Goal: Task Accomplishment & Management: Manage account settings

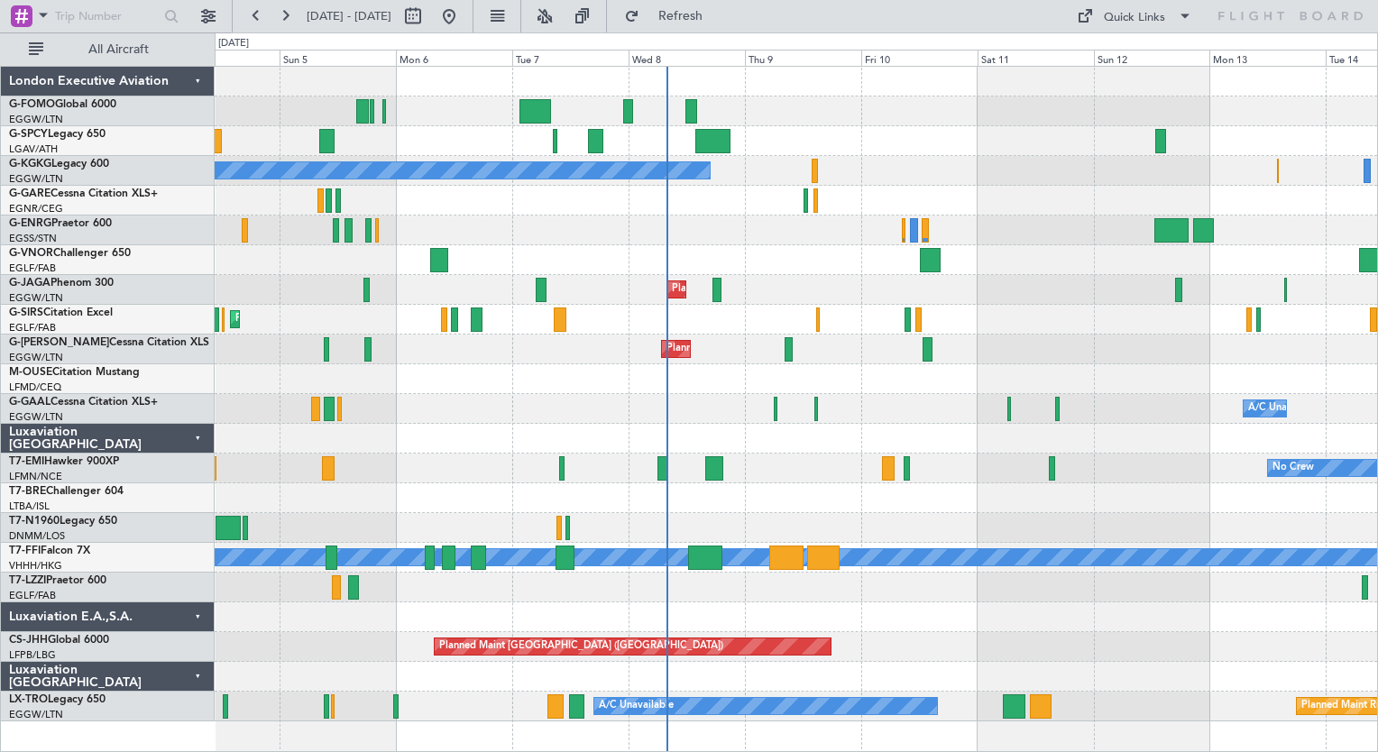
click at [786, 258] on div at bounding box center [796, 260] width 1162 height 30
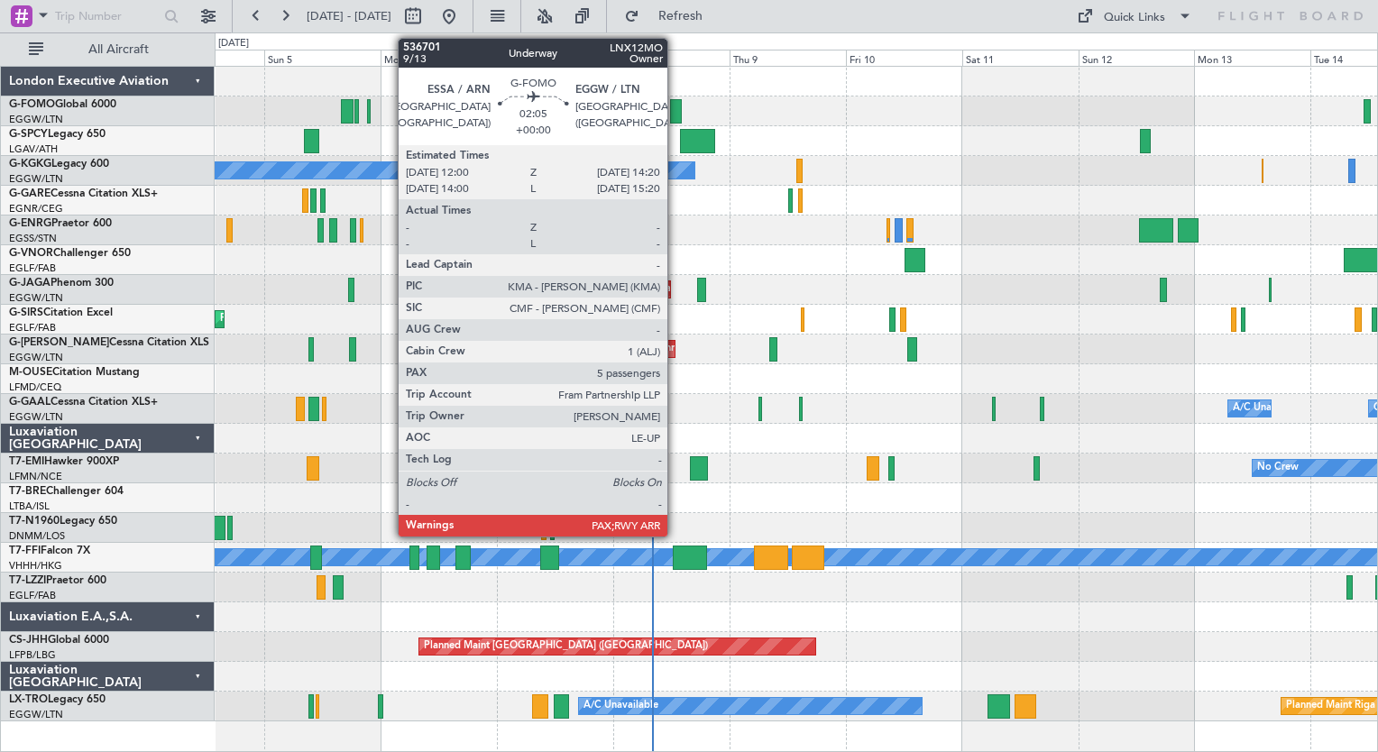
click at [675, 109] on div at bounding box center [676, 111] width 12 height 24
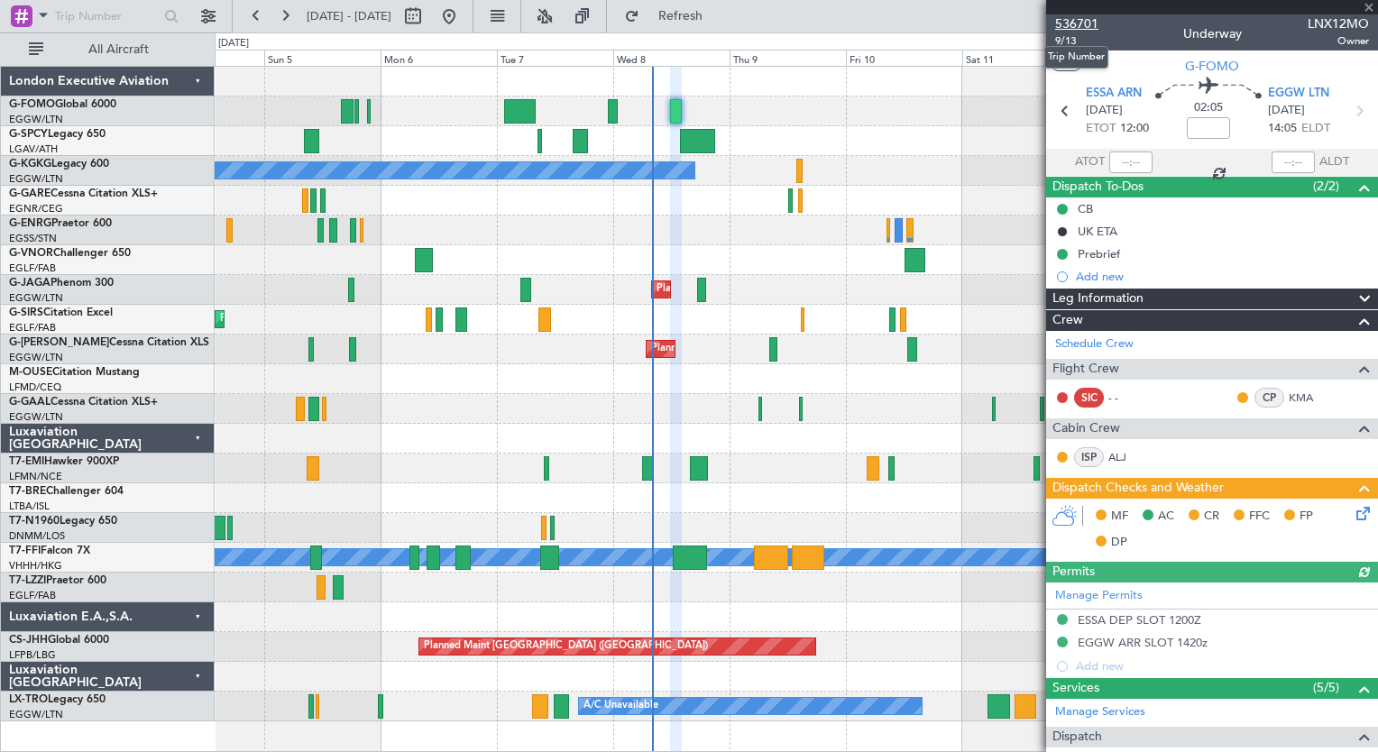
click at [1079, 27] on span "536701" at bounding box center [1076, 23] width 43 height 19
click at [1370, 9] on span at bounding box center [1369, 8] width 18 height 16
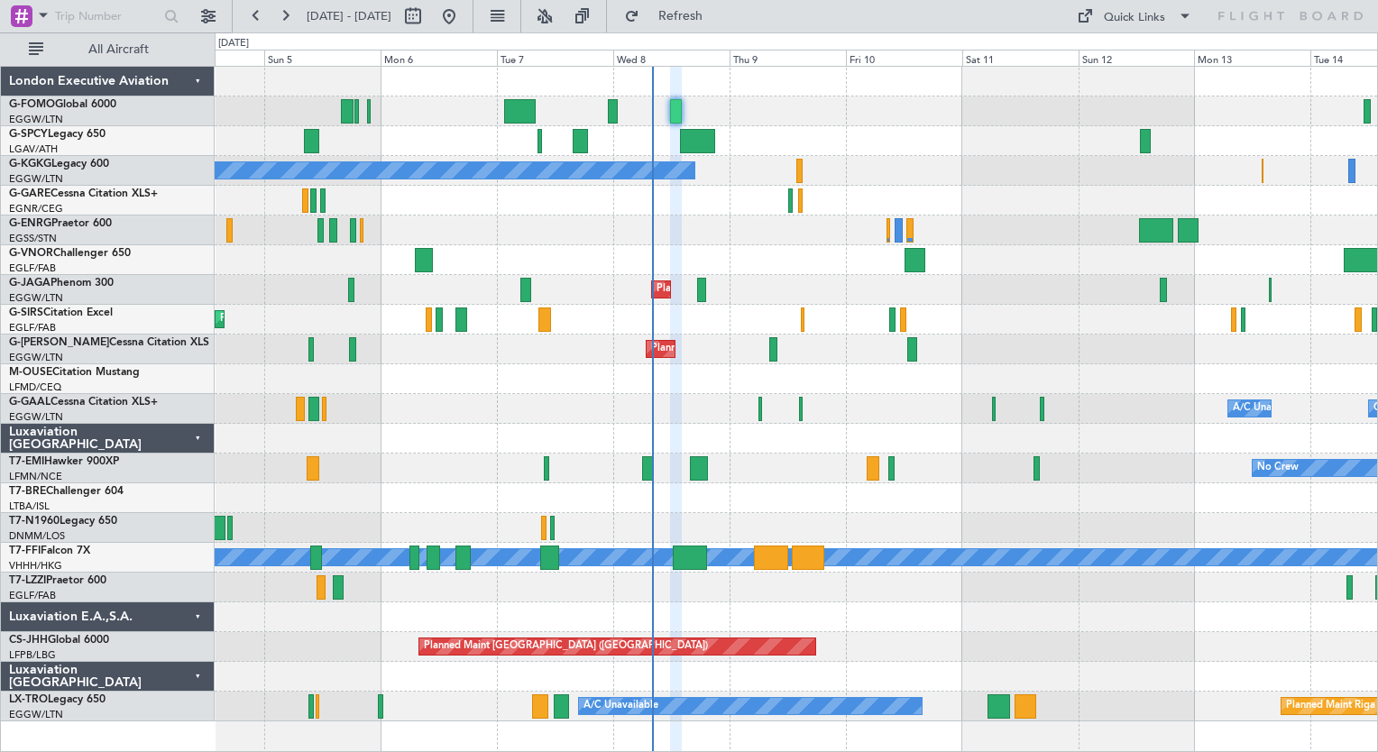
type input "0"
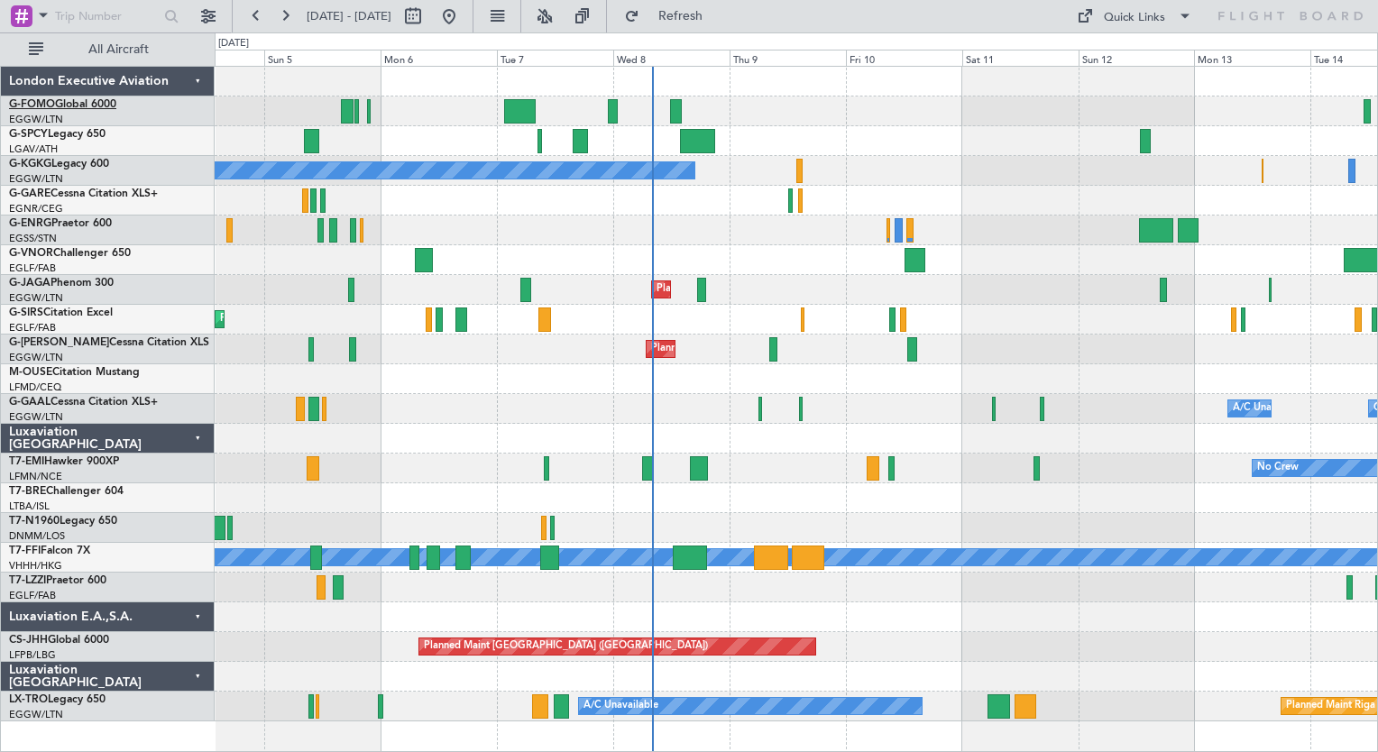
click at [40, 101] on span "G-FOMO" at bounding box center [32, 104] width 46 height 11
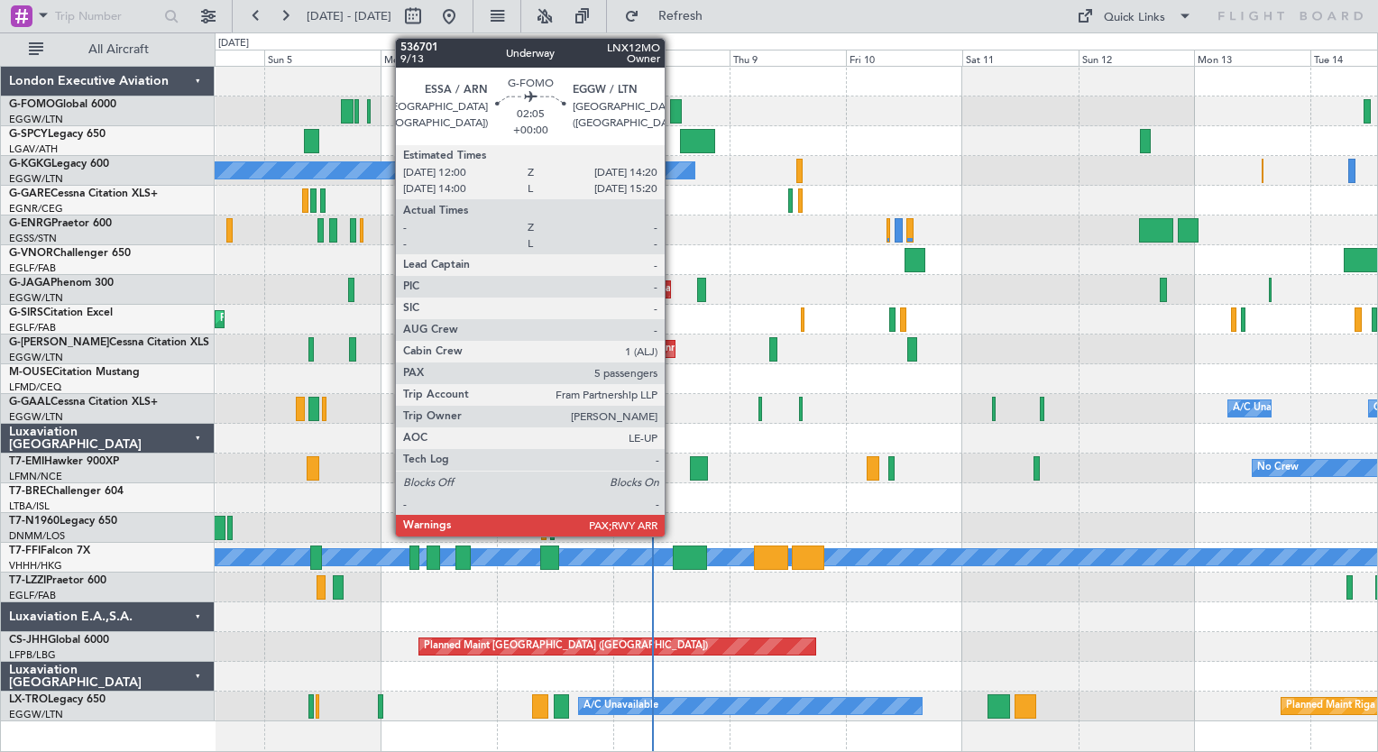
click at [673, 106] on div at bounding box center [676, 111] width 12 height 24
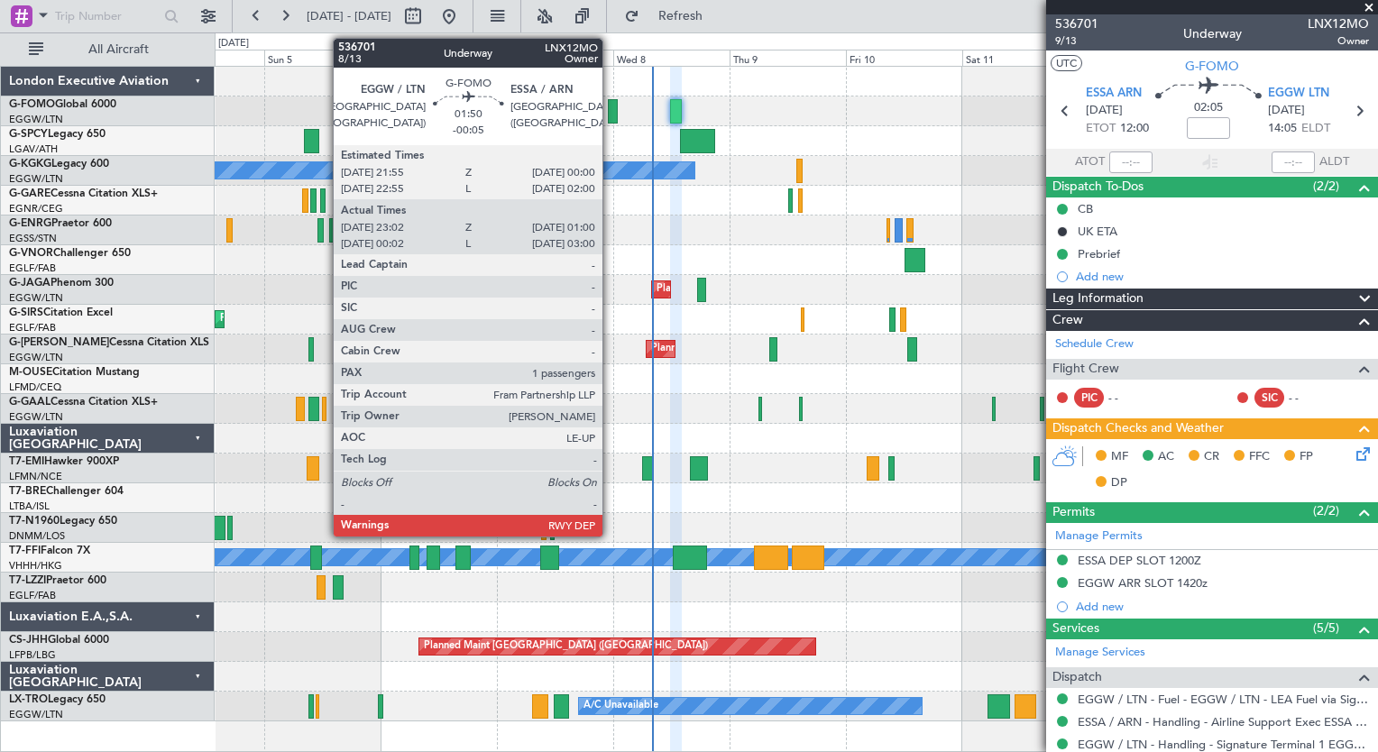
click at [610, 116] on div at bounding box center [613, 111] width 10 height 24
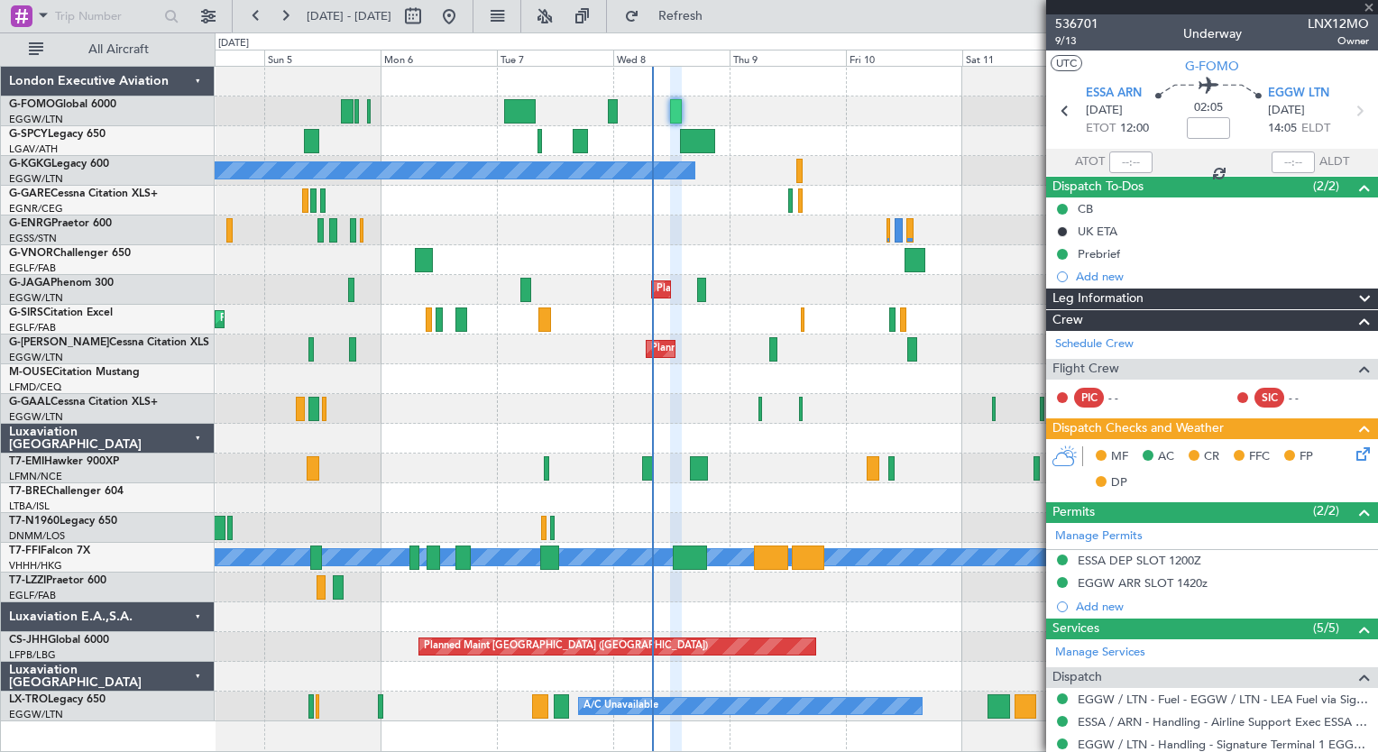
type input "-00:05"
type input "23:02"
type input "00:45"
type input "1"
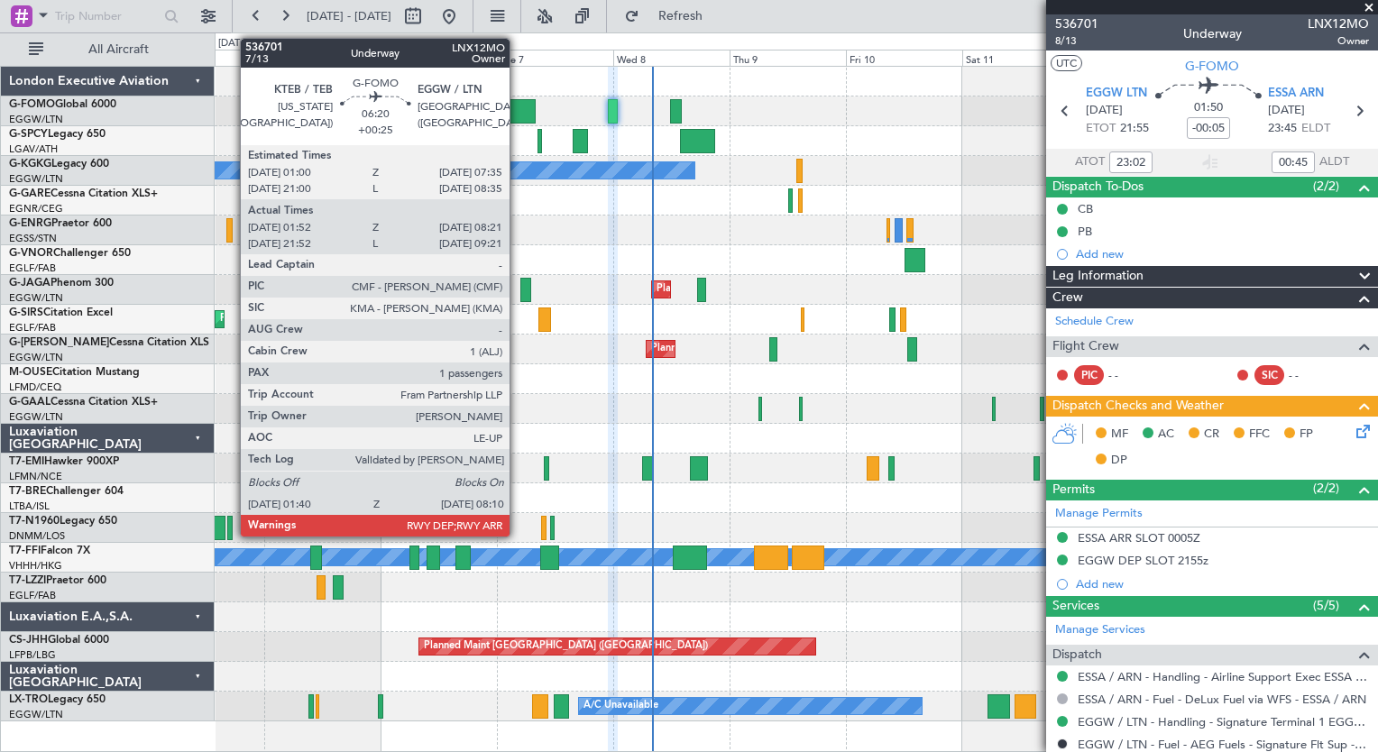
click at [518, 107] on div at bounding box center [520, 111] width 32 height 24
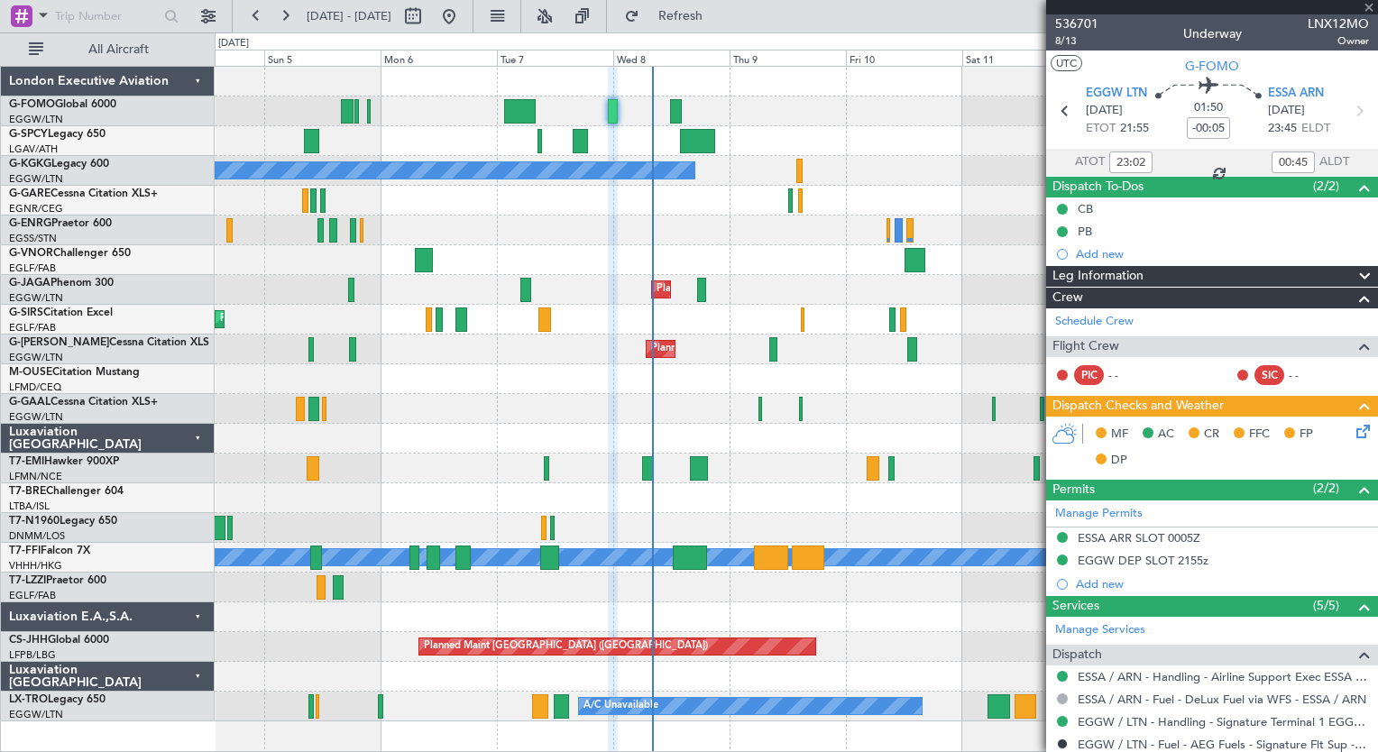
type input "+00:25"
type input "01:52"
type input "08:06"
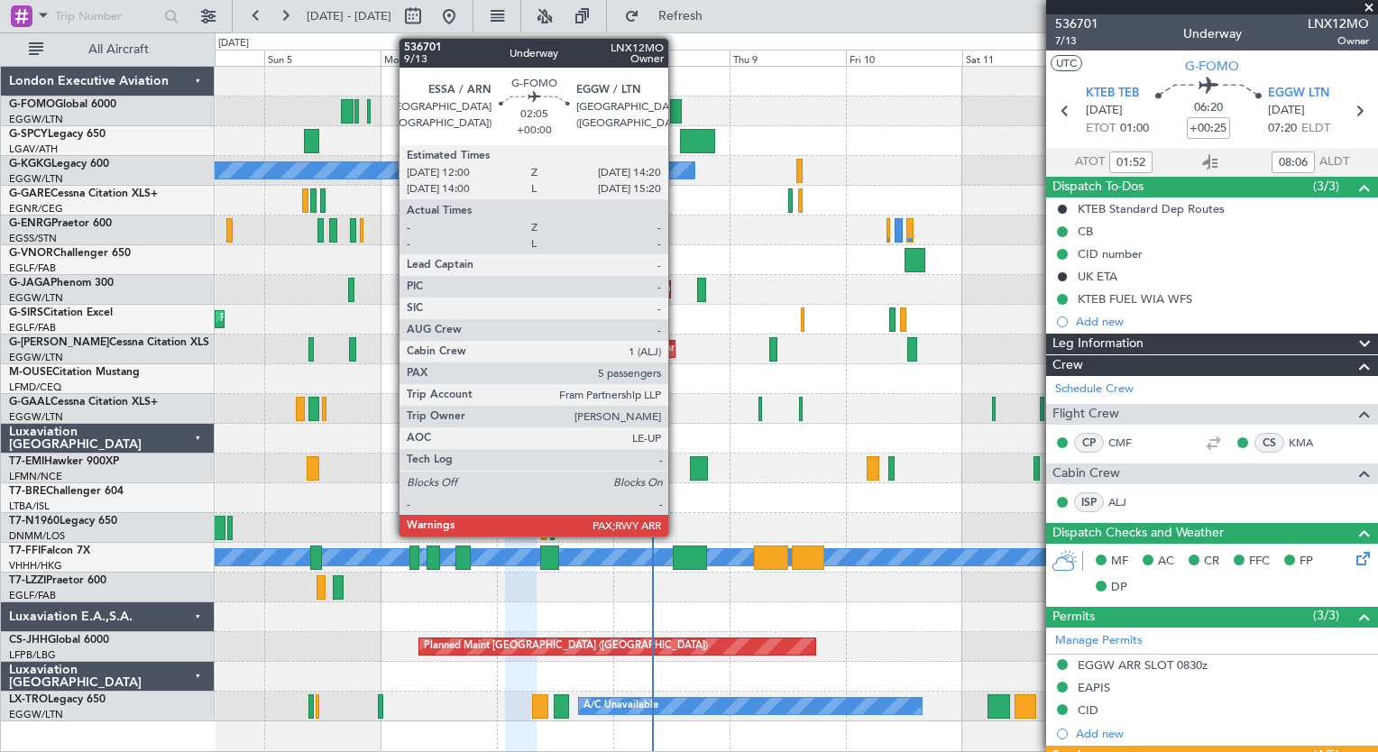
click at [676, 110] on div at bounding box center [676, 111] width 12 height 24
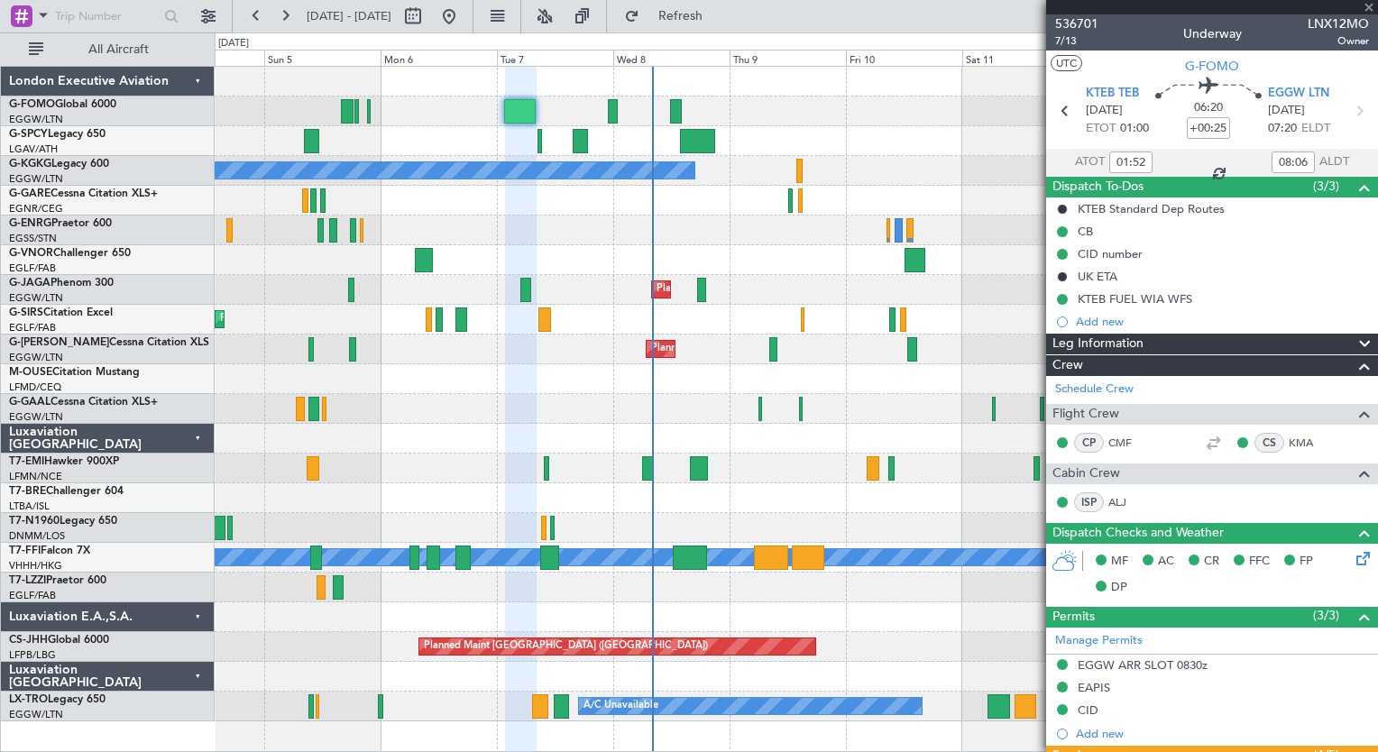
type input "5"
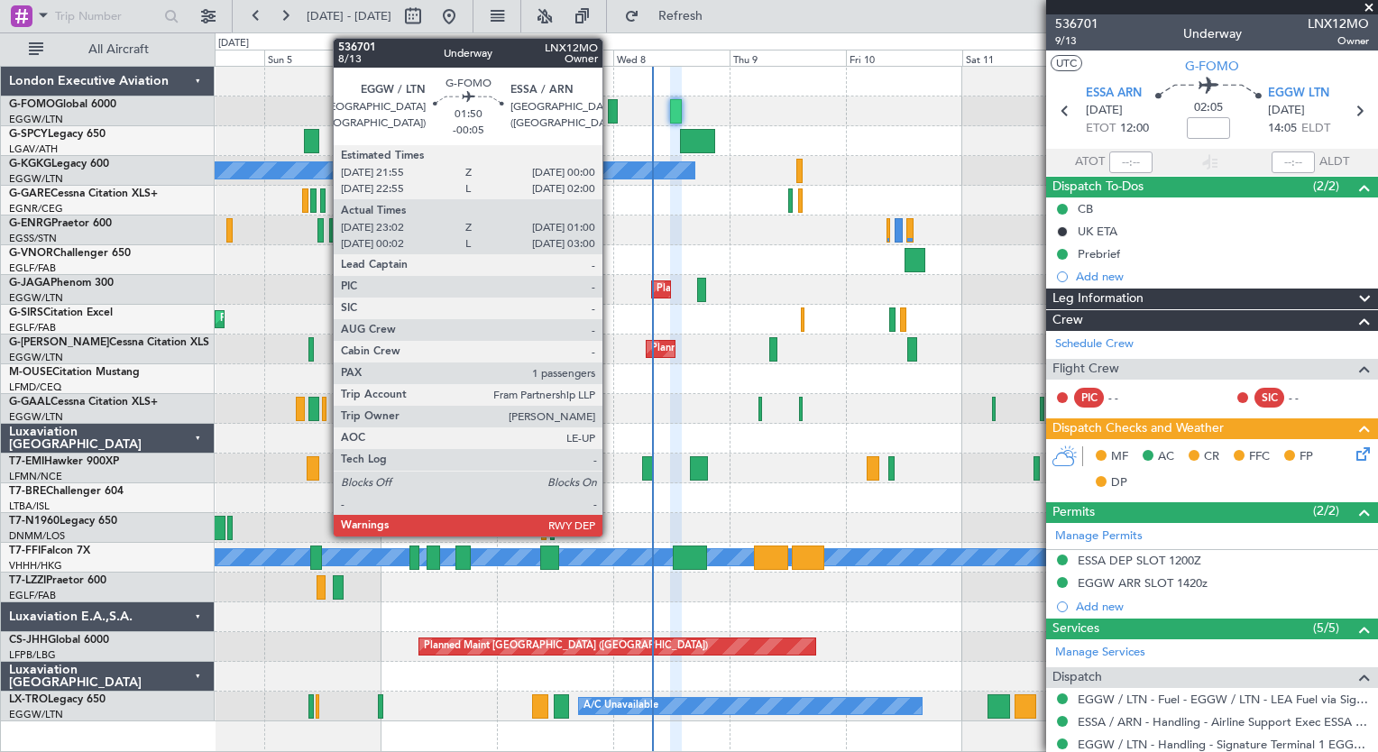
click at [610, 112] on div at bounding box center [613, 111] width 10 height 24
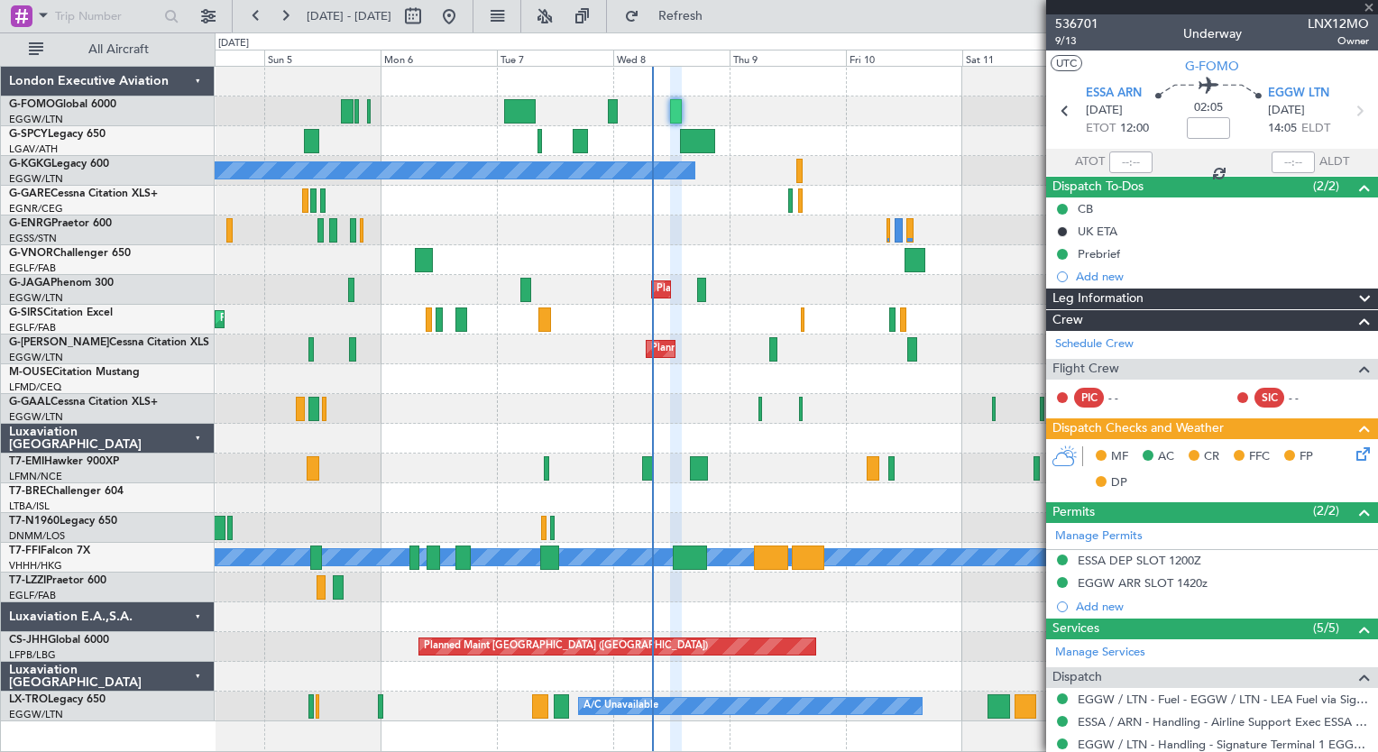
type input "-00:05"
type input "23:02"
type input "00:45"
type input "1"
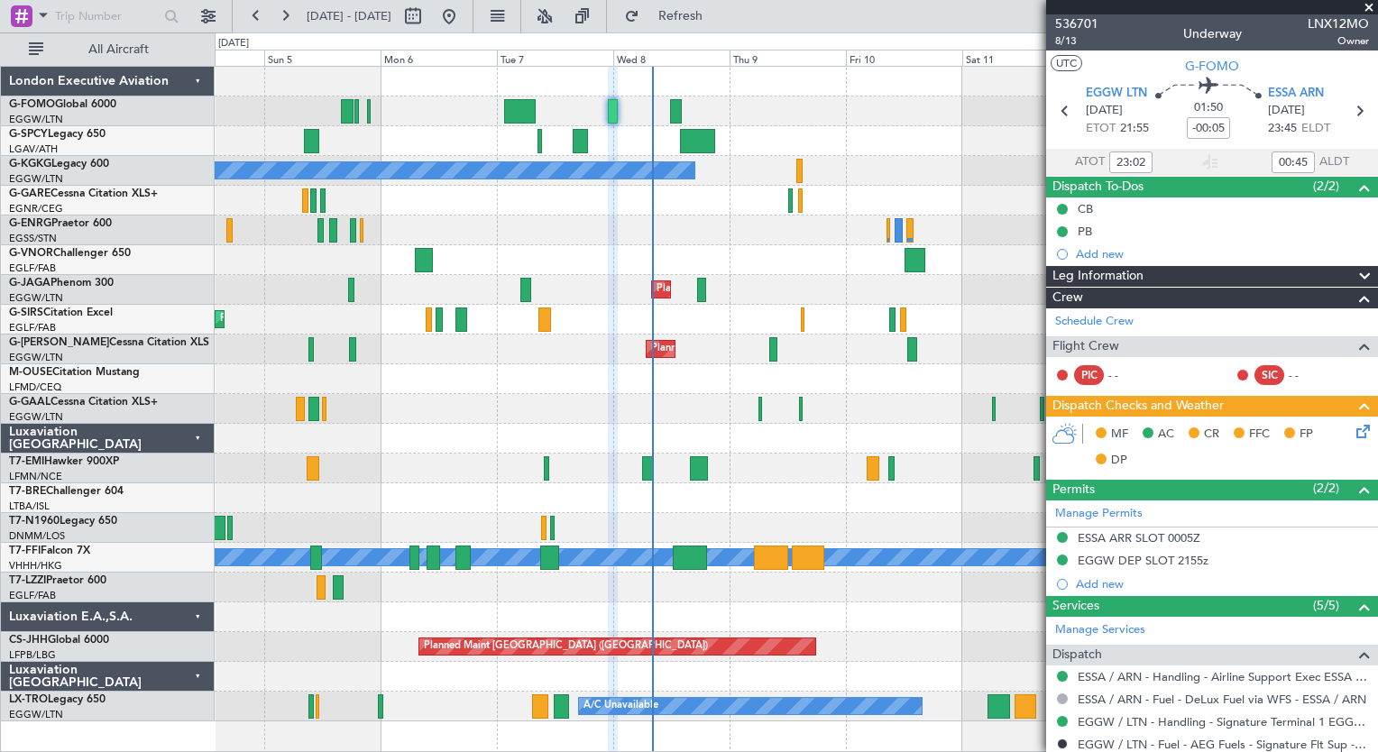
type input "00:02"
type input "02:45"
type input "23:02"
type input "00:45"
click at [1367, 11] on span at bounding box center [1369, 8] width 18 height 16
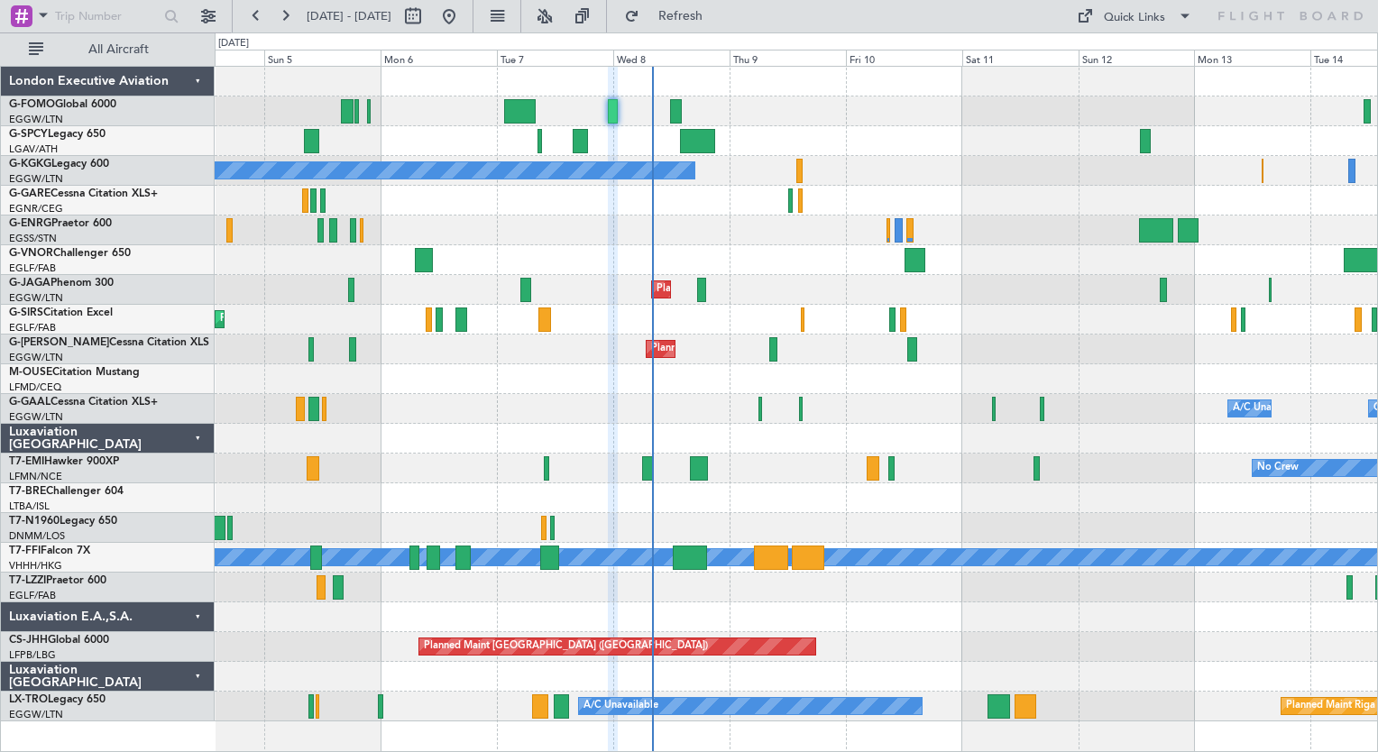
type input "0"
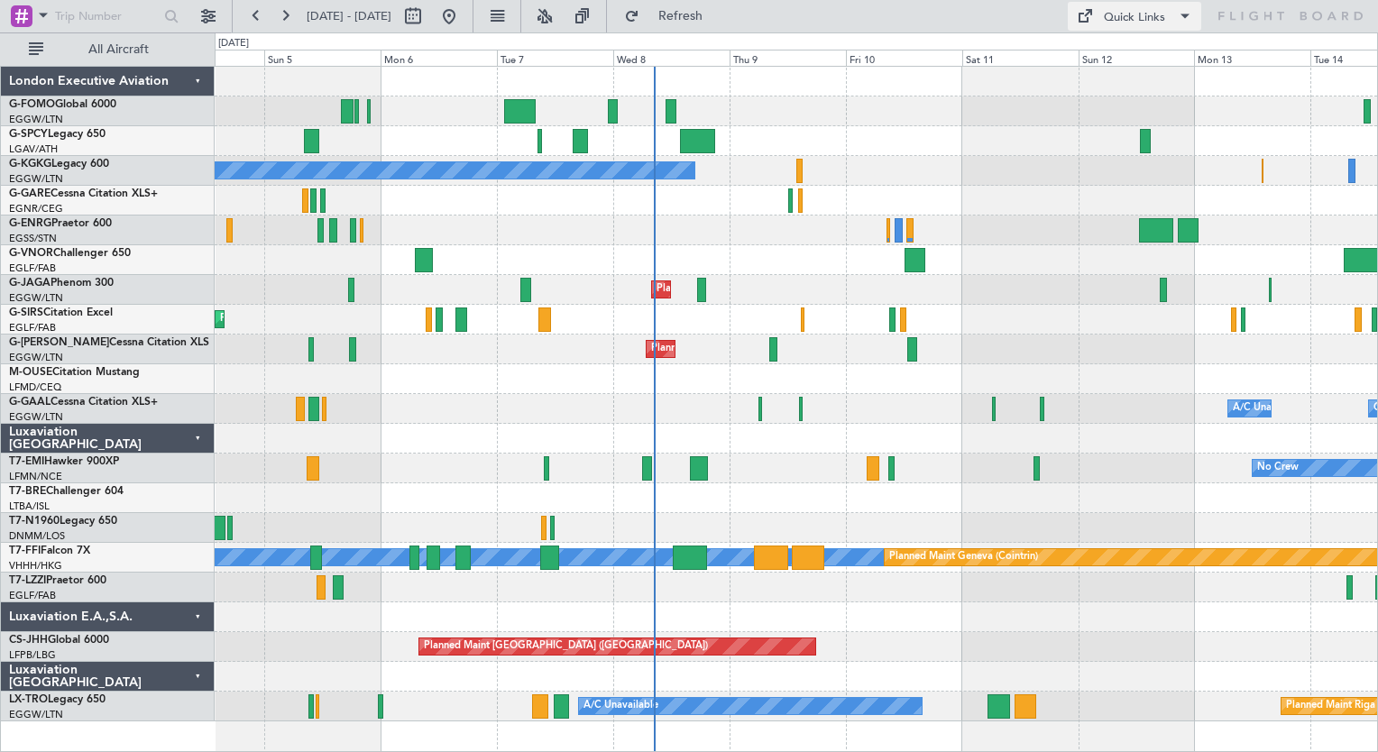
click at [1181, 22] on span at bounding box center [1185, 16] width 22 height 22
click at [1181, 22] on div at bounding box center [689, 376] width 1378 height 752
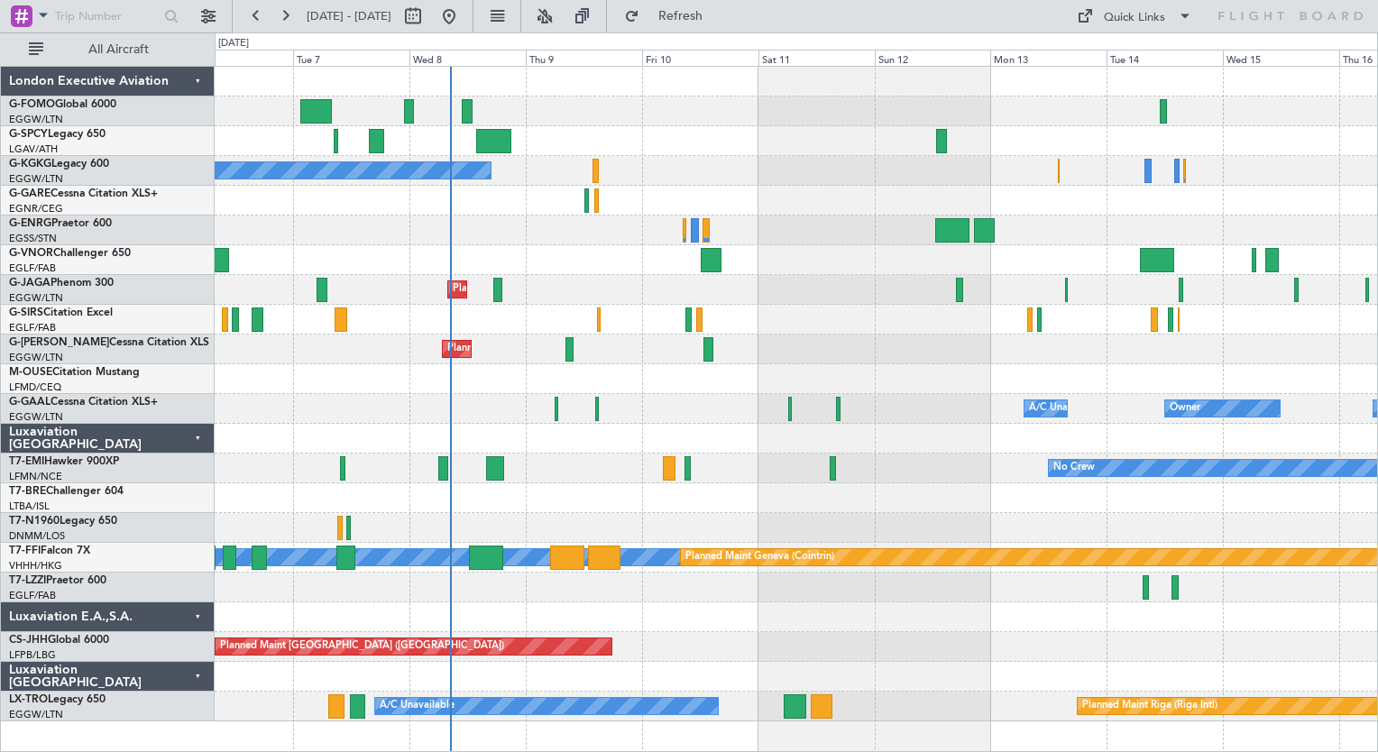
click at [977, 599] on div "A/C Unavailable [GEOGRAPHIC_DATA] (Ataturk) Planned Maint [GEOGRAPHIC_DATA] ([G…" at bounding box center [796, 394] width 1162 height 655
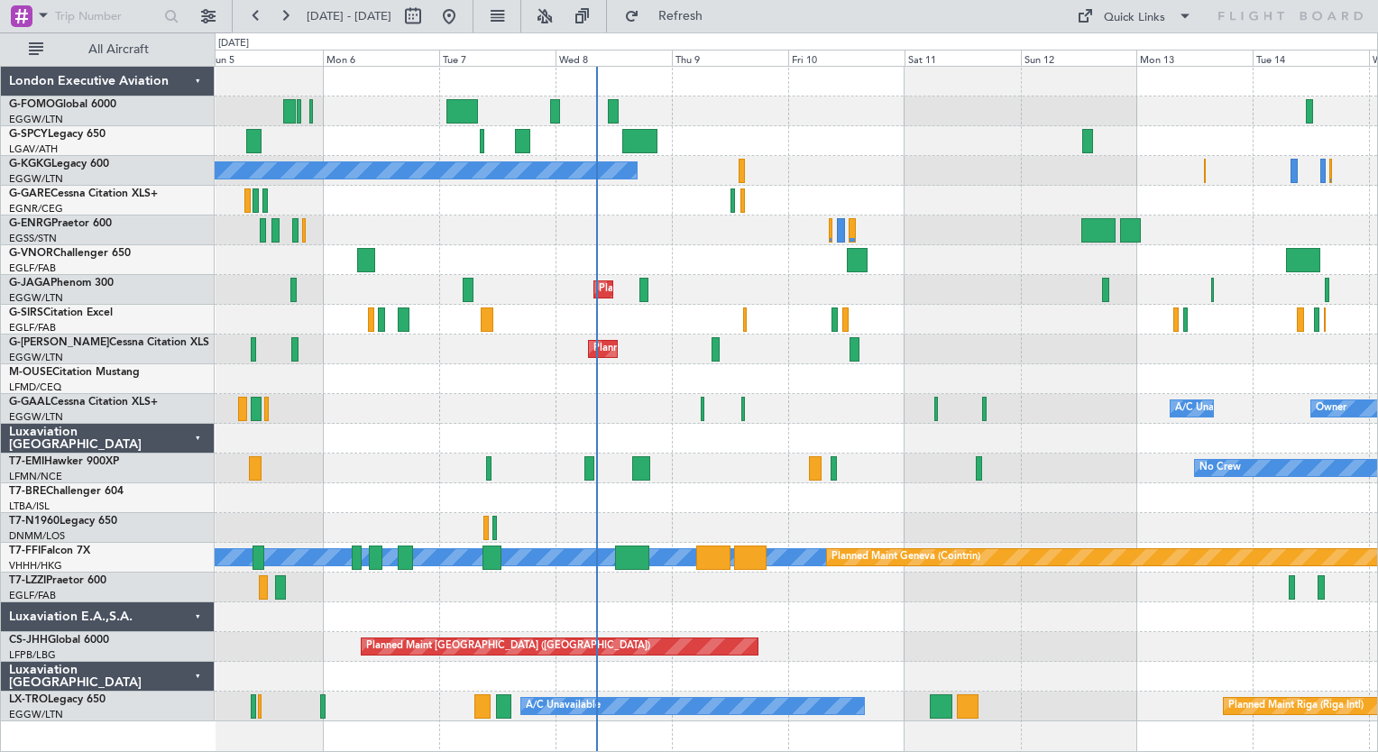
click at [822, 171] on div "Unplanned Maint [GEOGRAPHIC_DATA] Planned Maint [GEOGRAPHIC_DATA] A/C Unavailab…" at bounding box center [796, 394] width 1162 height 655
click at [315, 259] on div at bounding box center [796, 260] width 1162 height 30
click at [88, 106] on link "G-FOMO Global 6000" at bounding box center [62, 104] width 107 height 11
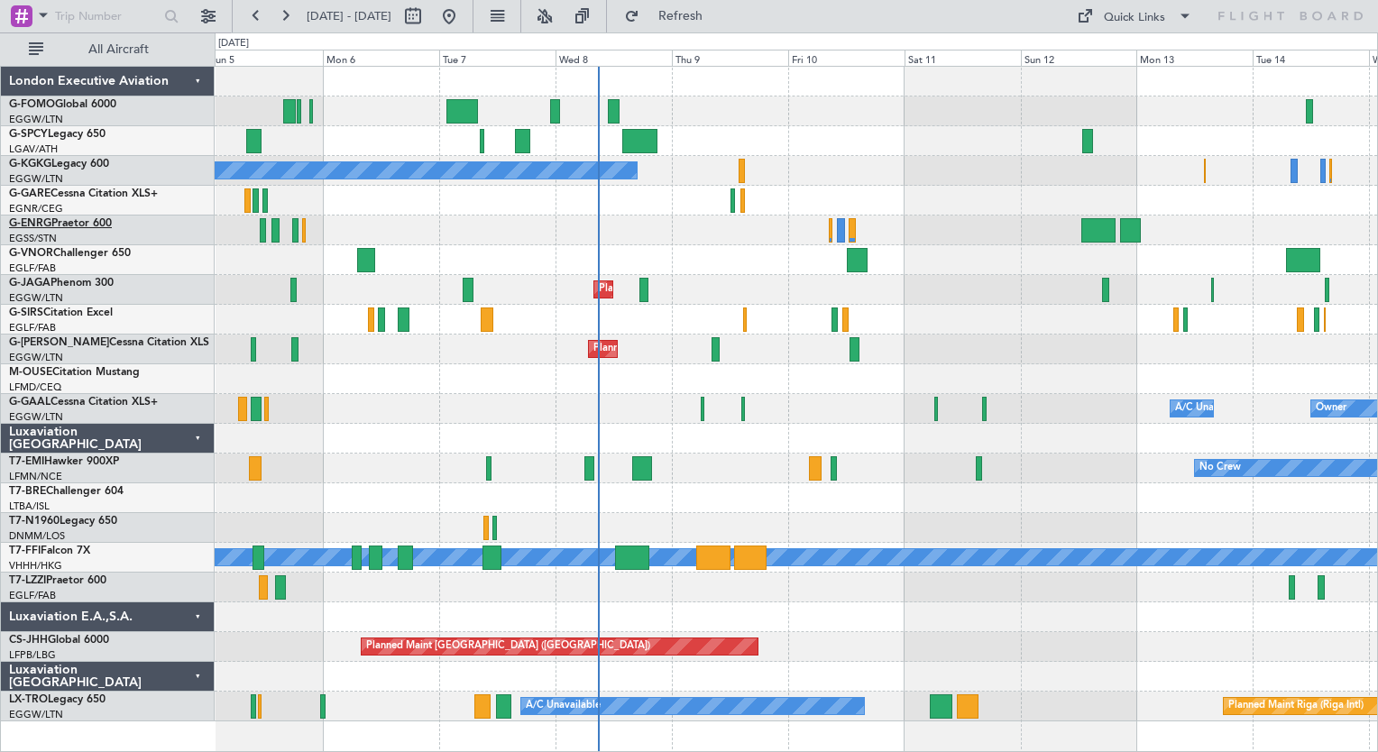
click at [78, 226] on link "G-ENRG Praetor 600" at bounding box center [60, 223] width 103 height 11
click at [1024, 330] on div "Planned Maint [GEOGRAPHIC_DATA] ([GEOGRAPHIC_DATA])" at bounding box center [796, 320] width 1162 height 30
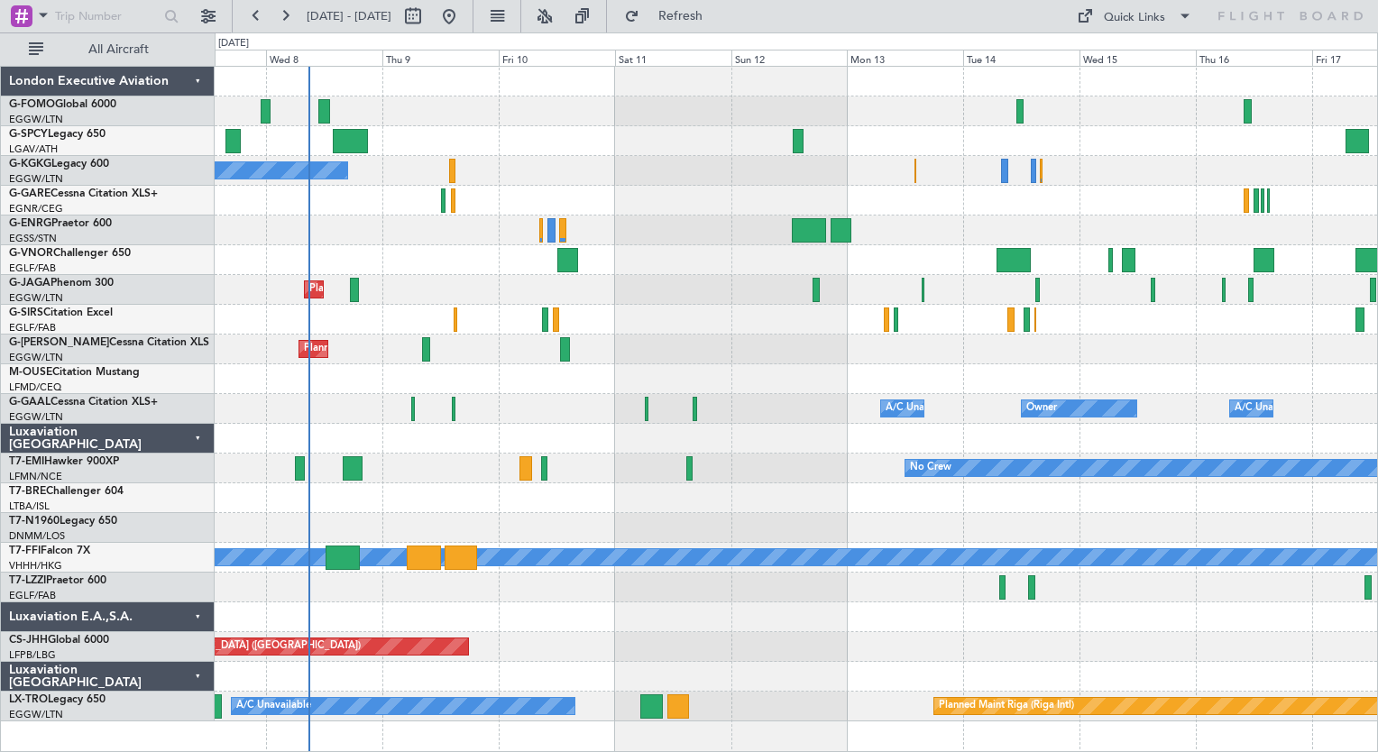
click at [783, 453] on div "A/C Unavailable [GEOGRAPHIC_DATA] (Ataturk) Planned Maint [GEOGRAPHIC_DATA] ([G…" at bounding box center [796, 394] width 1162 height 655
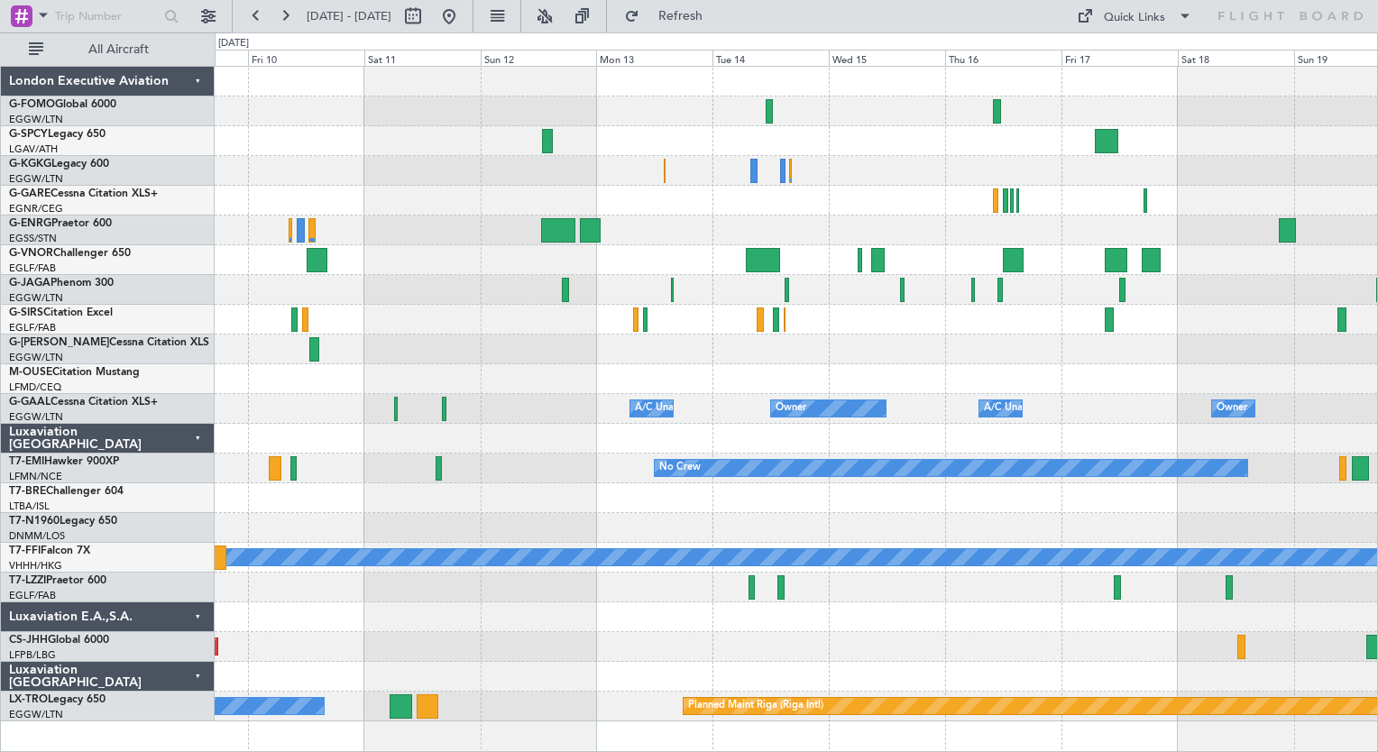
click at [887, 525] on div "A/C Unavailable [GEOGRAPHIC_DATA] (Ataturk) Planned Maint [GEOGRAPHIC_DATA] ([G…" at bounding box center [796, 394] width 1162 height 655
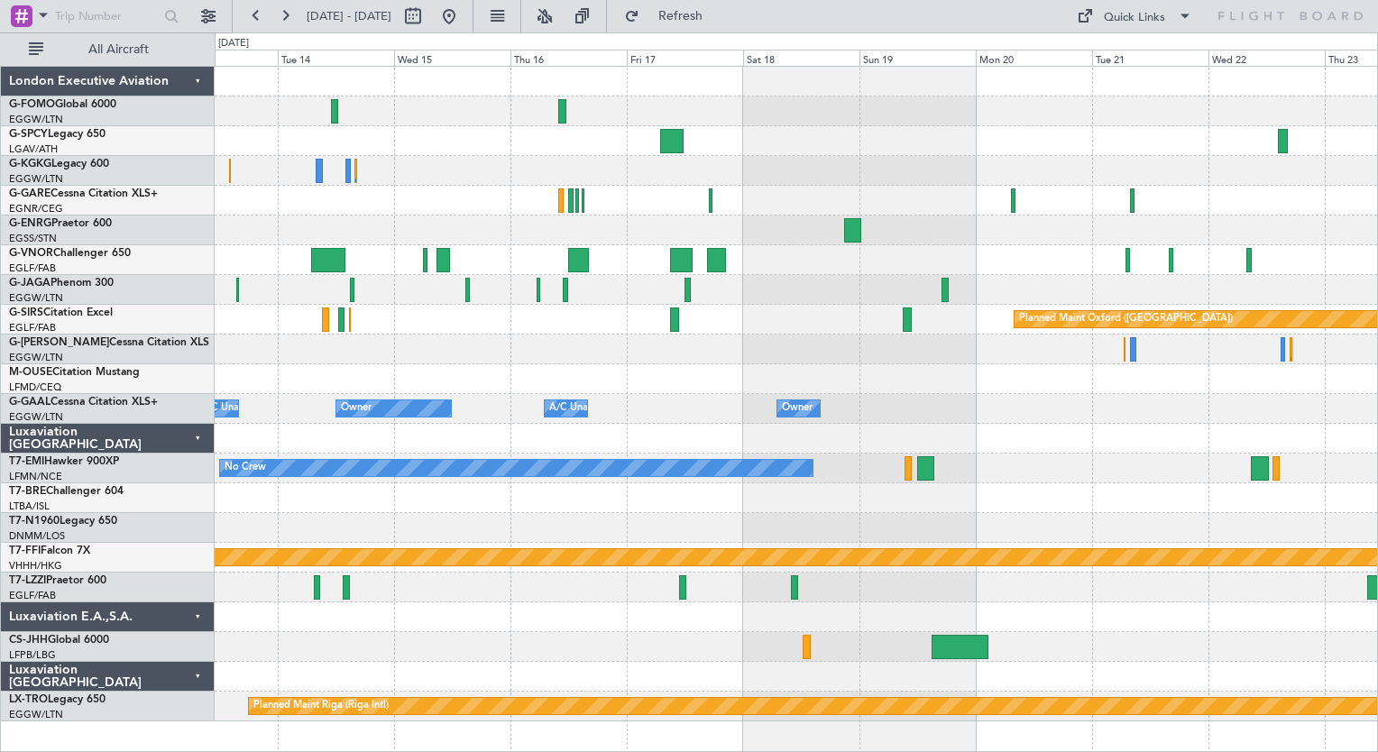
click at [560, 326] on div "Planned Maint Oxford ([GEOGRAPHIC_DATA]) Owner Owner A/C Unavailable Owner A/C …" at bounding box center [796, 394] width 1162 height 655
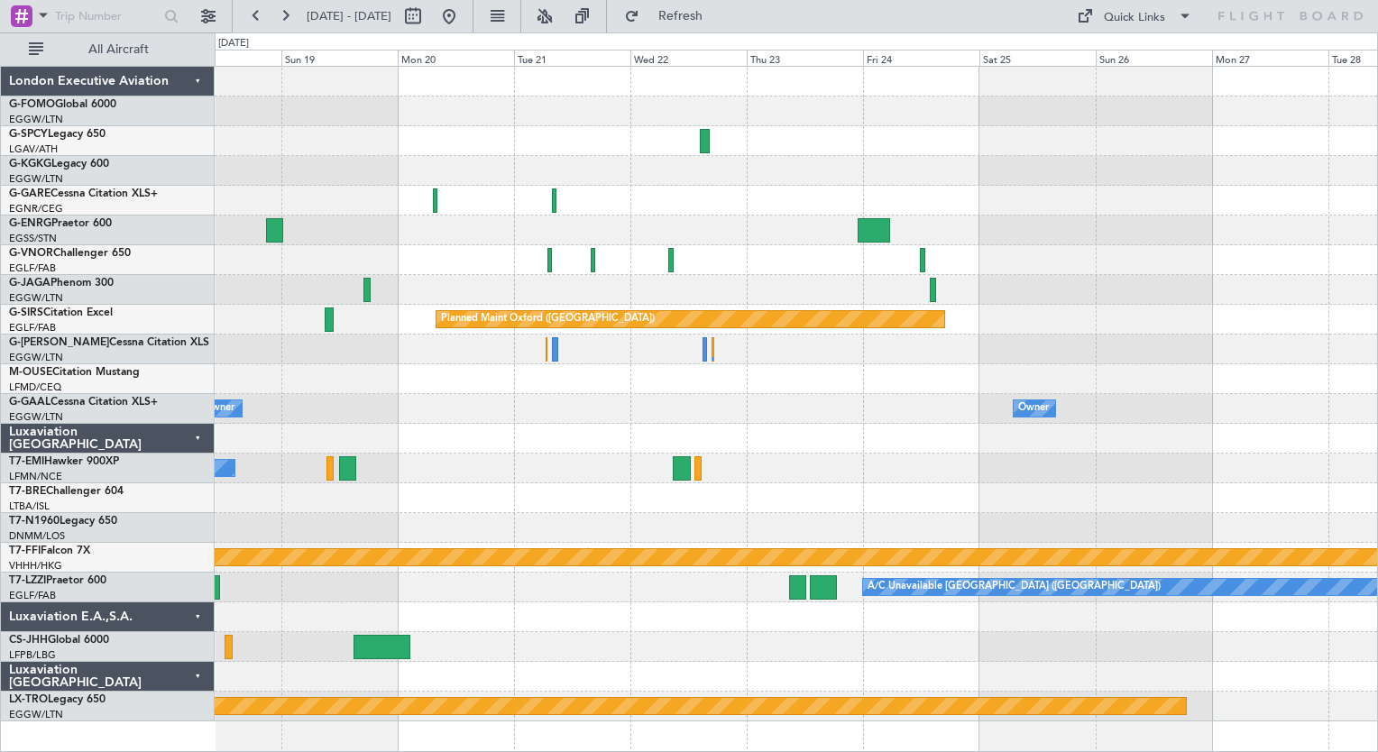
click at [506, 413] on div "Planned Maint Oxford ([GEOGRAPHIC_DATA]) Owner Owner A/C Unavailable Owner No C…" at bounding box center [796, 394] width 1162 height 655
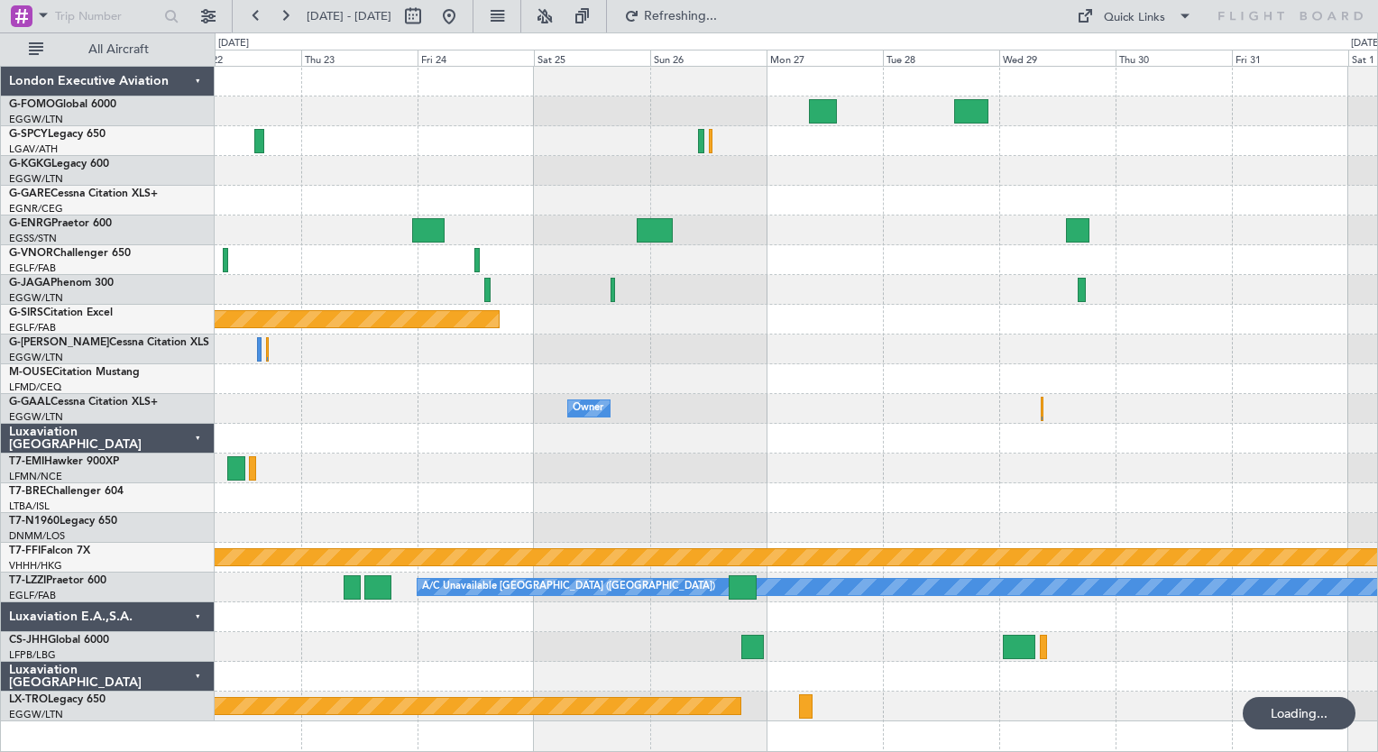
click at [458, 396] on div "Planned Maint Oxford ([GEOGRAPHIC_DATA]) Owner [PERSON_NAME] [PERSON_NAME] Plan…" at bounding box center [796, 394] width 1162 height 655
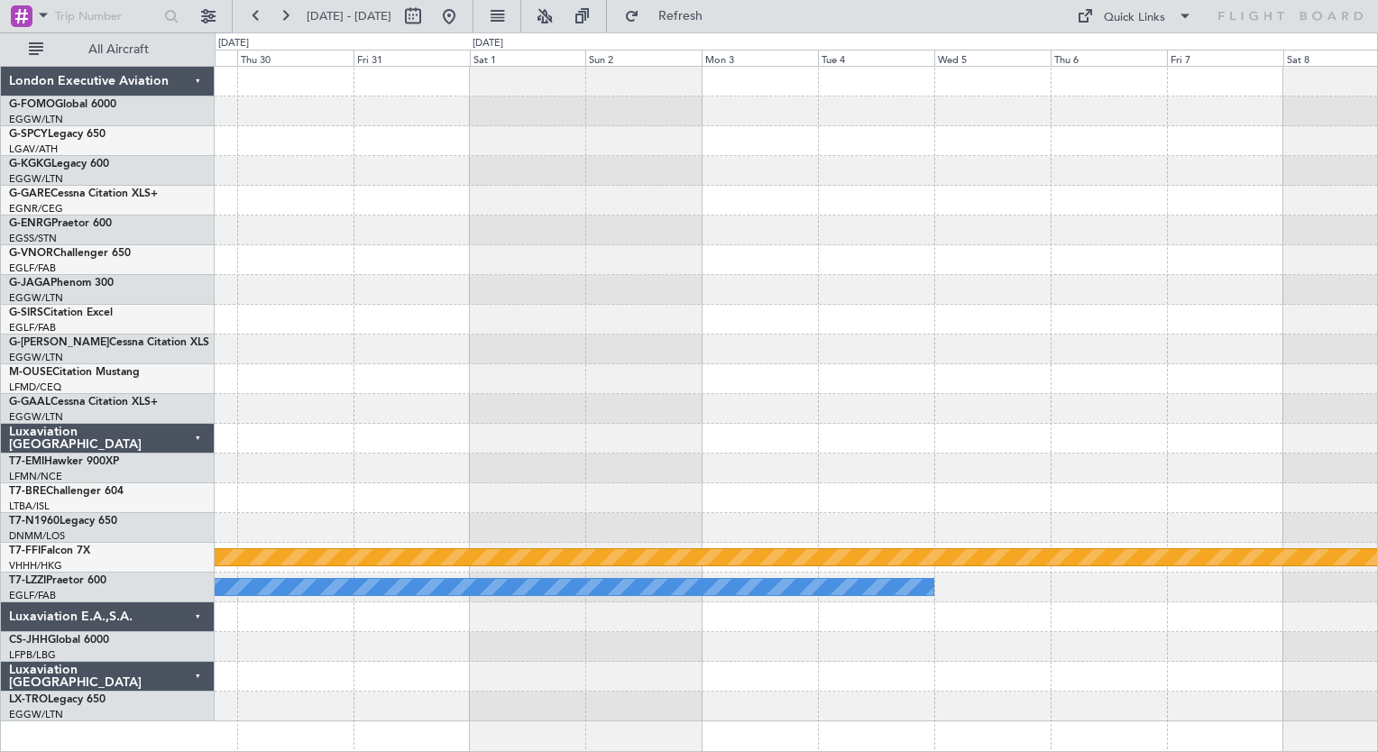
click at [581, 438] on div at bounding box center [796, 439] width 1162 height 30
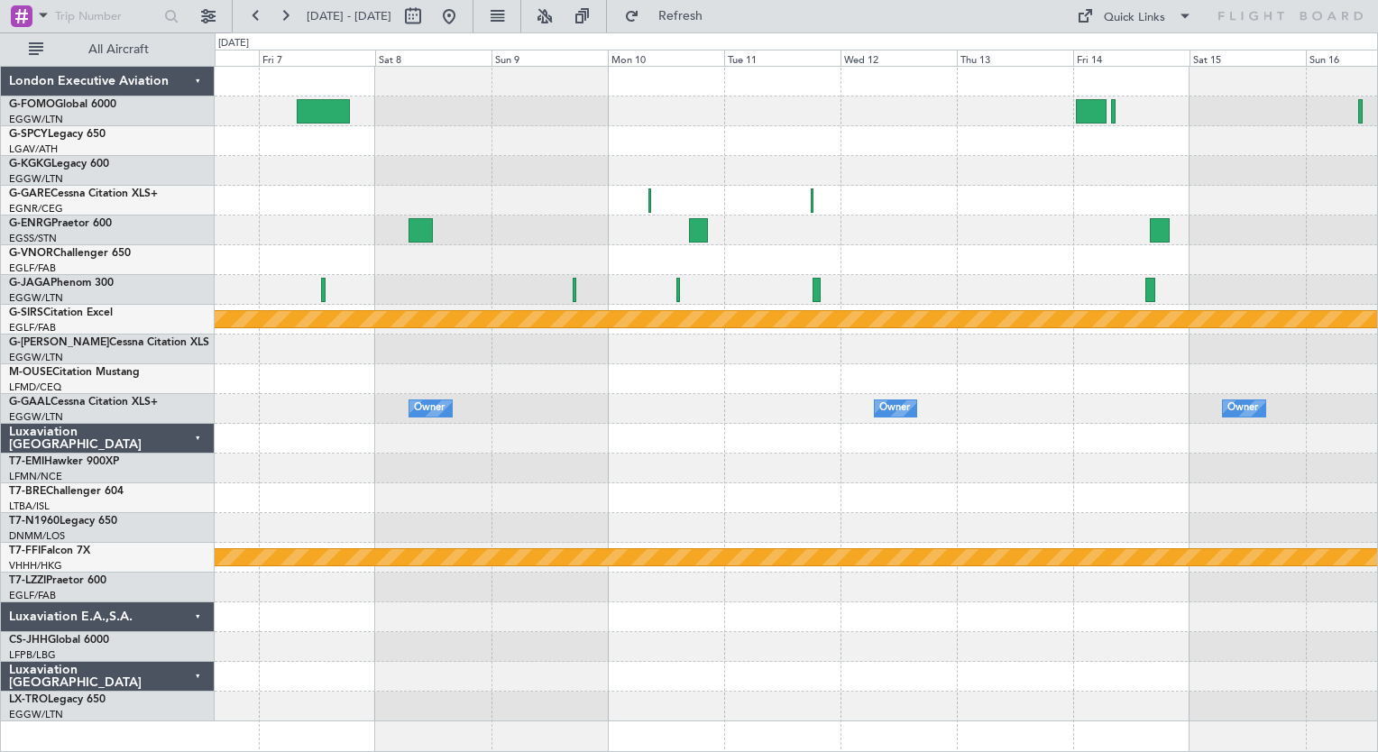
click at [471, 431] on div "Planned Maint Bournemouth Planned Maint [GEOGRAPHIC_DATA] Owner Owner Owner [PE…" at bounding box center [796, 394] width 1162 height 655
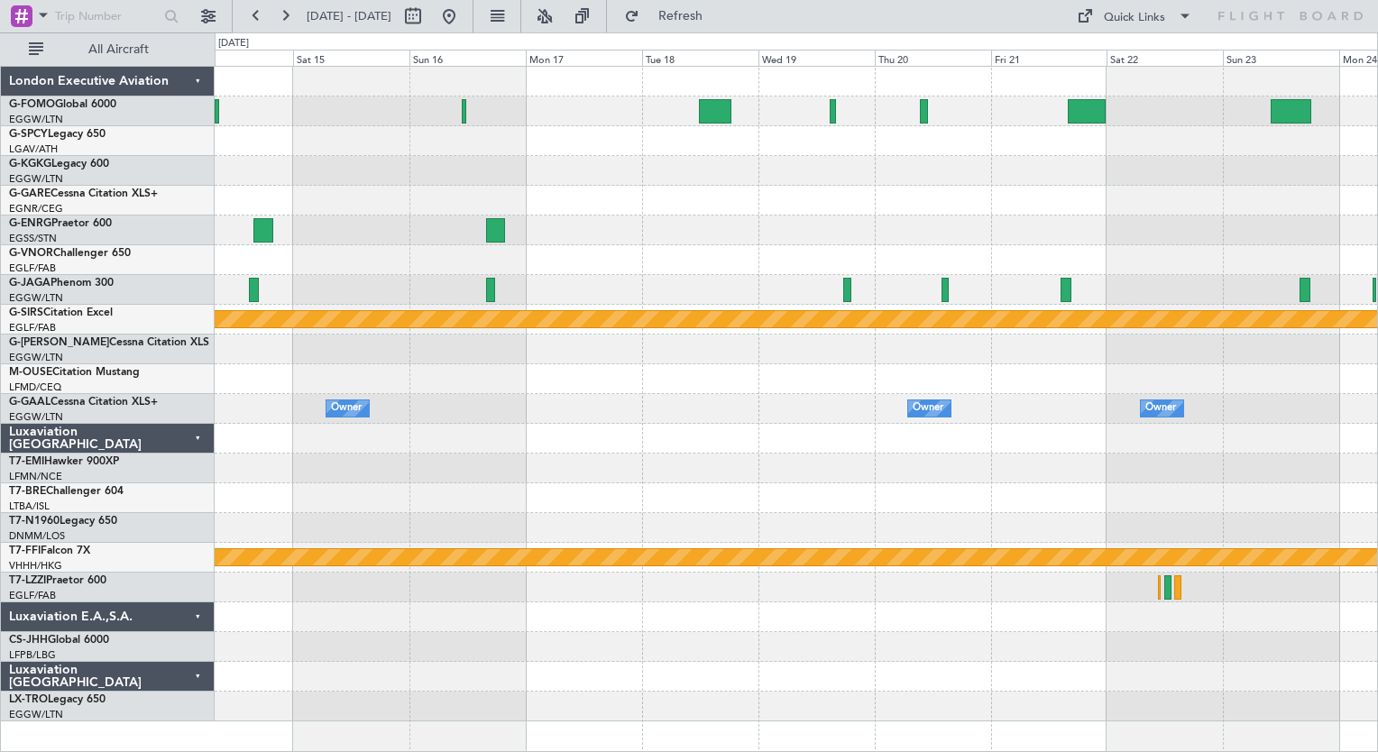
click at [567, 458] on div "Planned Maint Bournemouth Planned Maint [GEOGRAPHIC_DATA] Owner Owner Owner Own…" at bounding box center [796, 394] width 1162 height 655
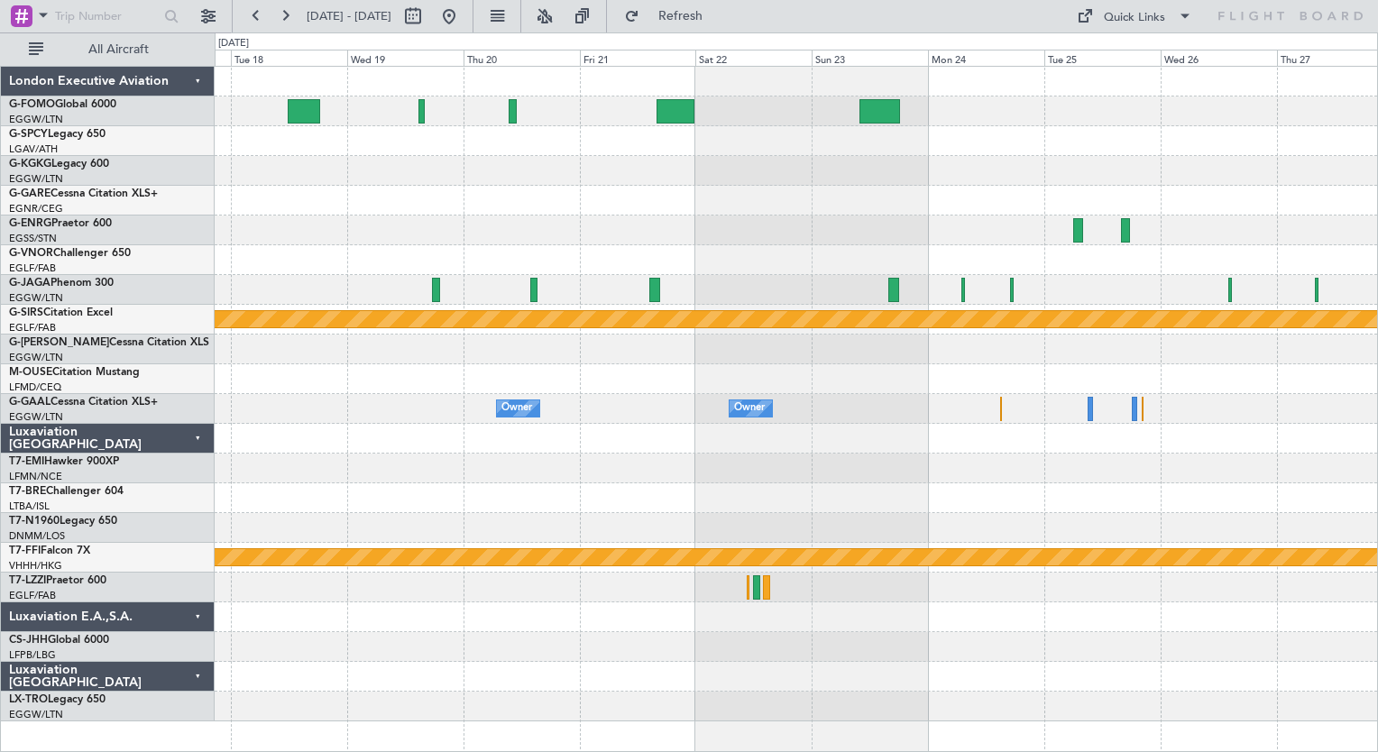
click at [637, 427] on div "Planned Maint Bournemouth Owner Owner Owner Owner [PERSON_NAME] [PERSON_NAME] P…" at bounding box center [796, 394] width 1162 height 655
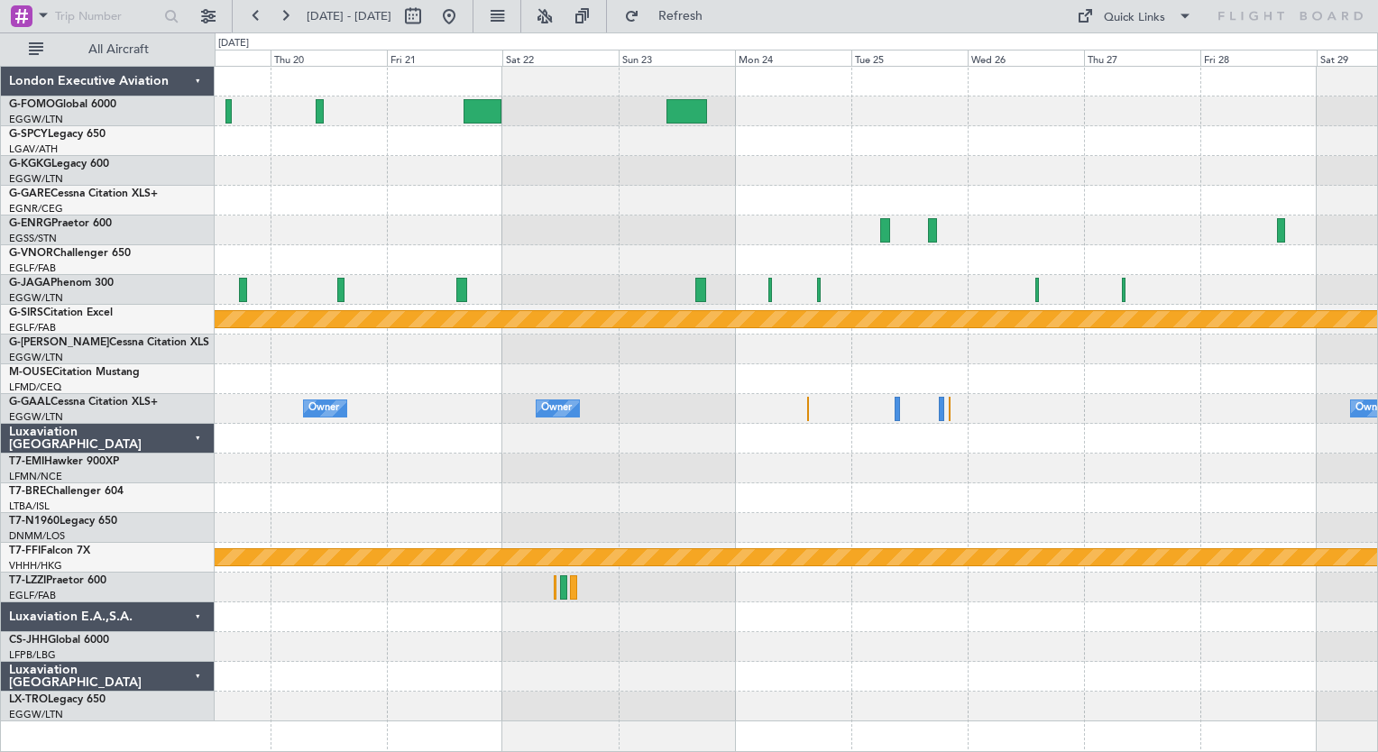
click at [876, 470] on div at bounding box center [796, 469] width 1162 height 30
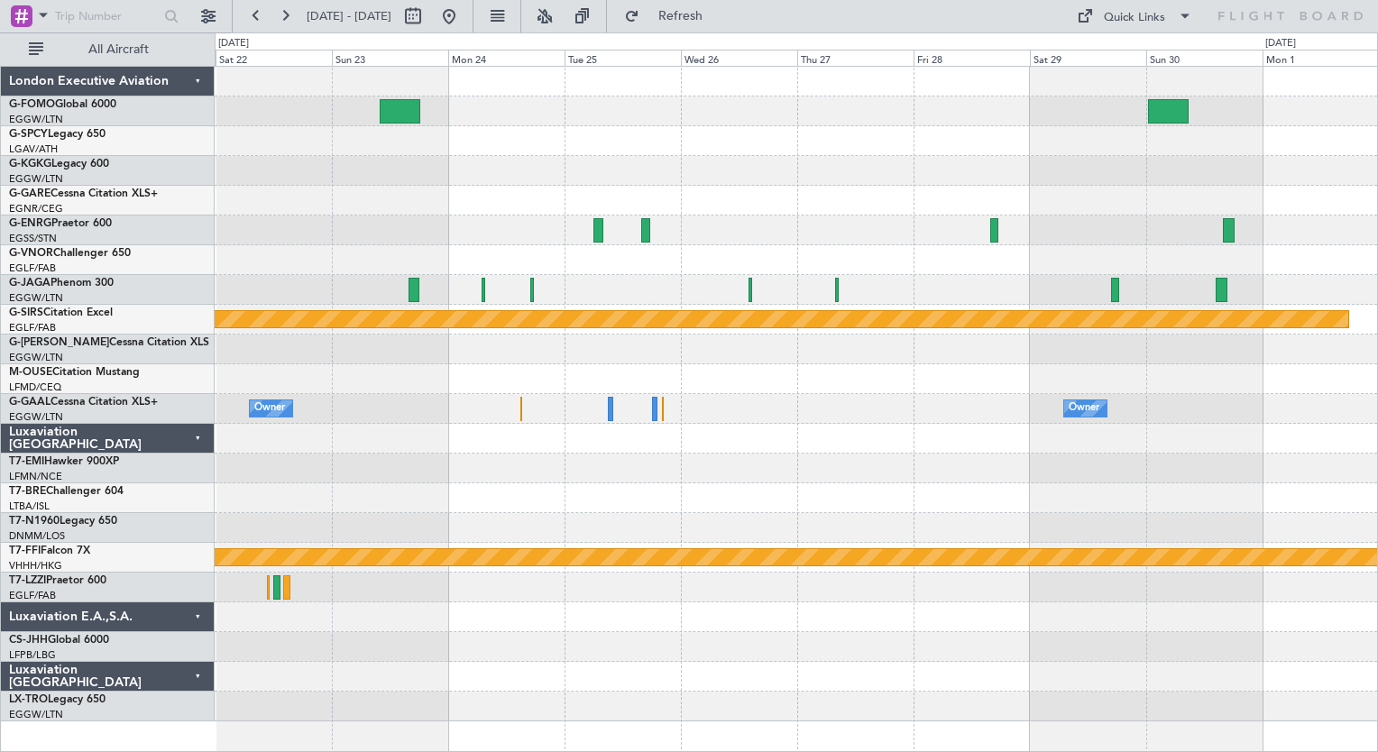
click at [812, 497] on div "Planned Maint Bournemouth Owner Owner Owner [PERSON_NAME] [PERSON_NAME] Planned…" at bounding box center [796, 394] width 1162 height 655
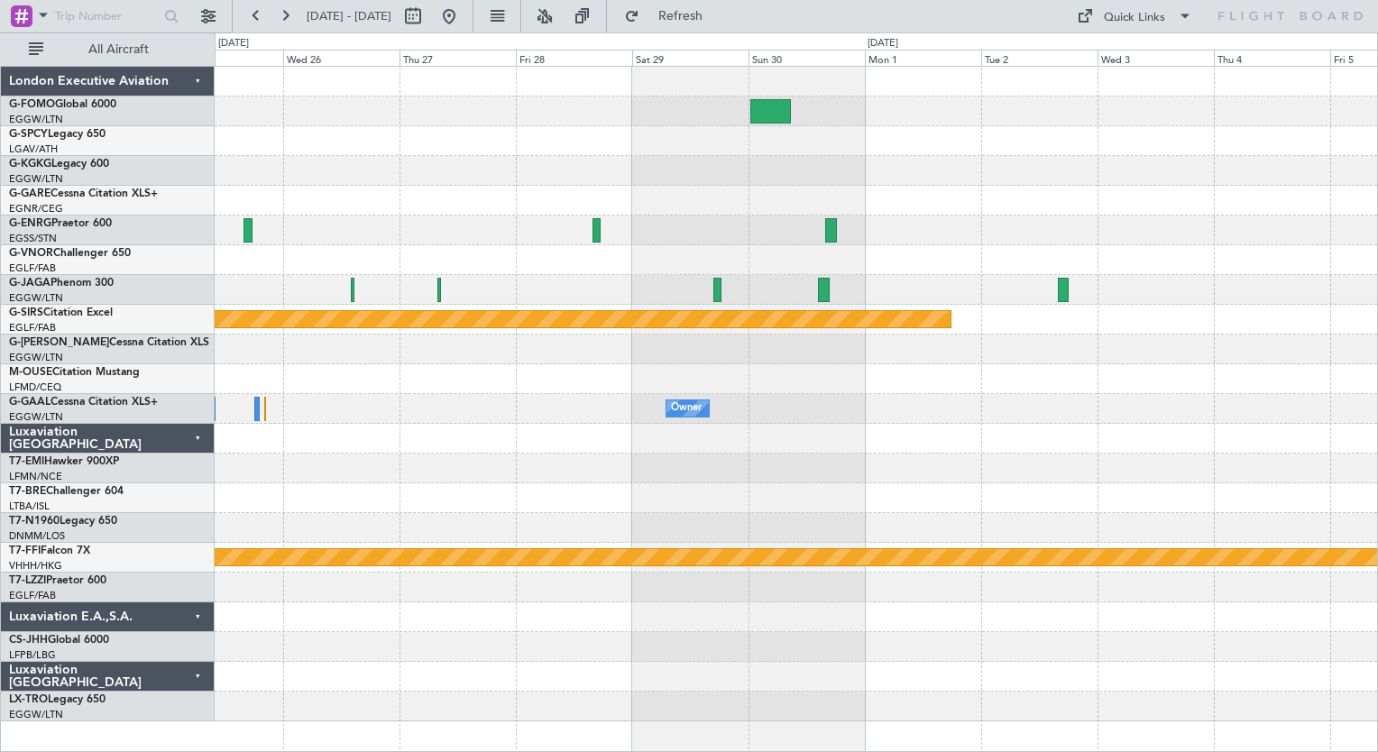
click at [696, 494] on div "Planned Maint Bournemouth Owner [PERSON_NAME] [PERSON_NAME] Planned Maint Genev…" at bounding box center [796, 394] width 1162 height 655
click at [630, 479] on div at bounding box center [796, 469] width 1162 height 30
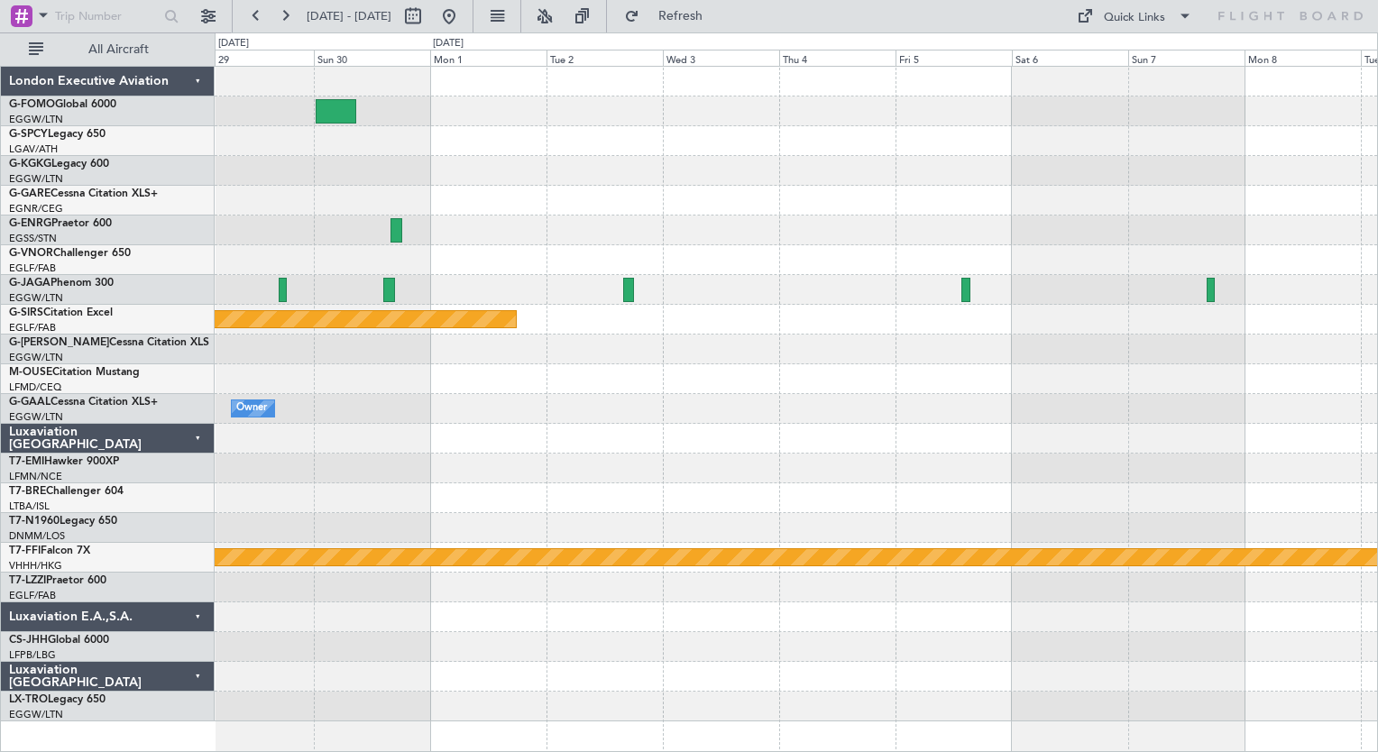
click at [744, 453] on div "Planned Maint Bournemouth Owner [PERSON_NAME] [PERSON_NAME] Planned Maint Genev…" at bounding box center [796, 394] width 1162 height 655
click at [463, 18] on button at bounding box center [449, 16] width 29 height 29
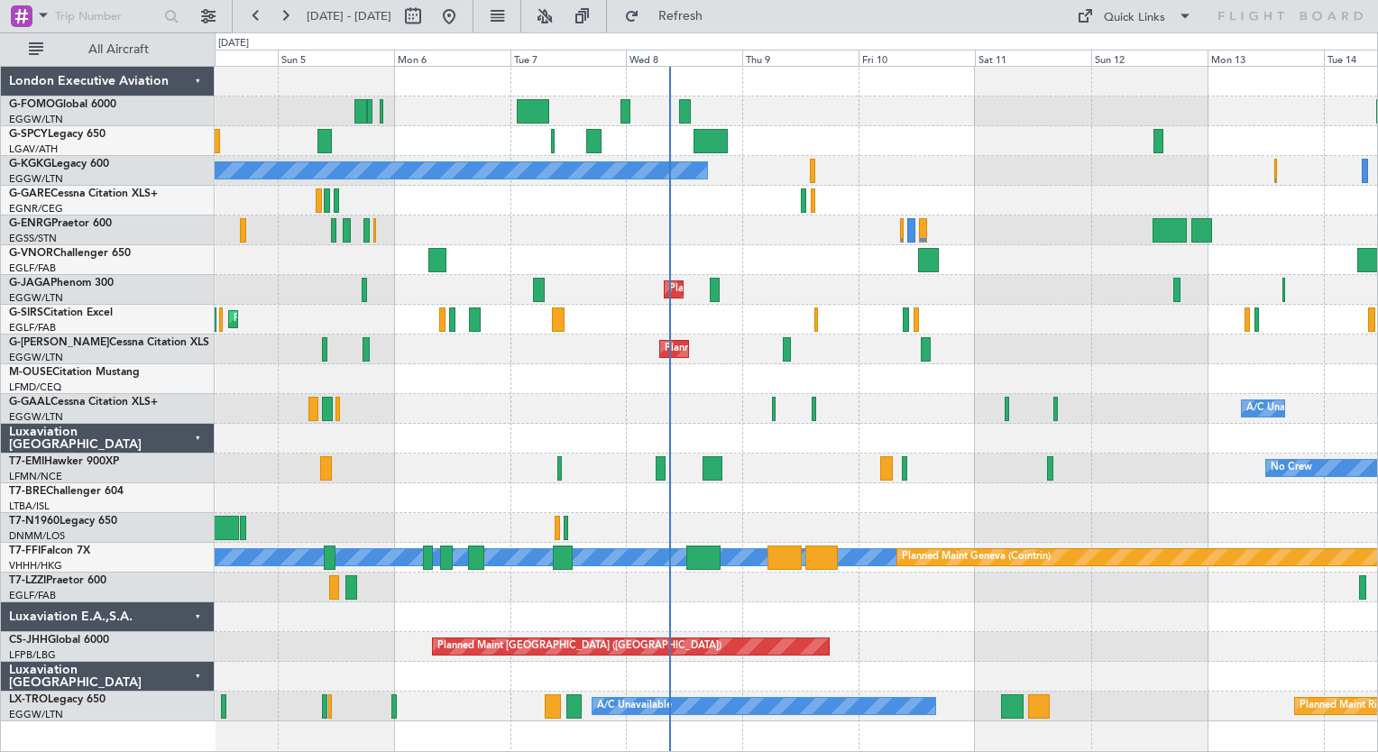
click at [873, 342] on div "Planned Maint [GEOGRAPHIC_DATA] ([GEOGRAPHIC_DATA])" at bounding box center [796, 350] width 1162 height 30
click at [113, 106] on link "G-FOMO Global 6000" at bounding box center [62, 104] width 107 height 11
